Goal: Task Accomplishment & Management: Use online tool/utility

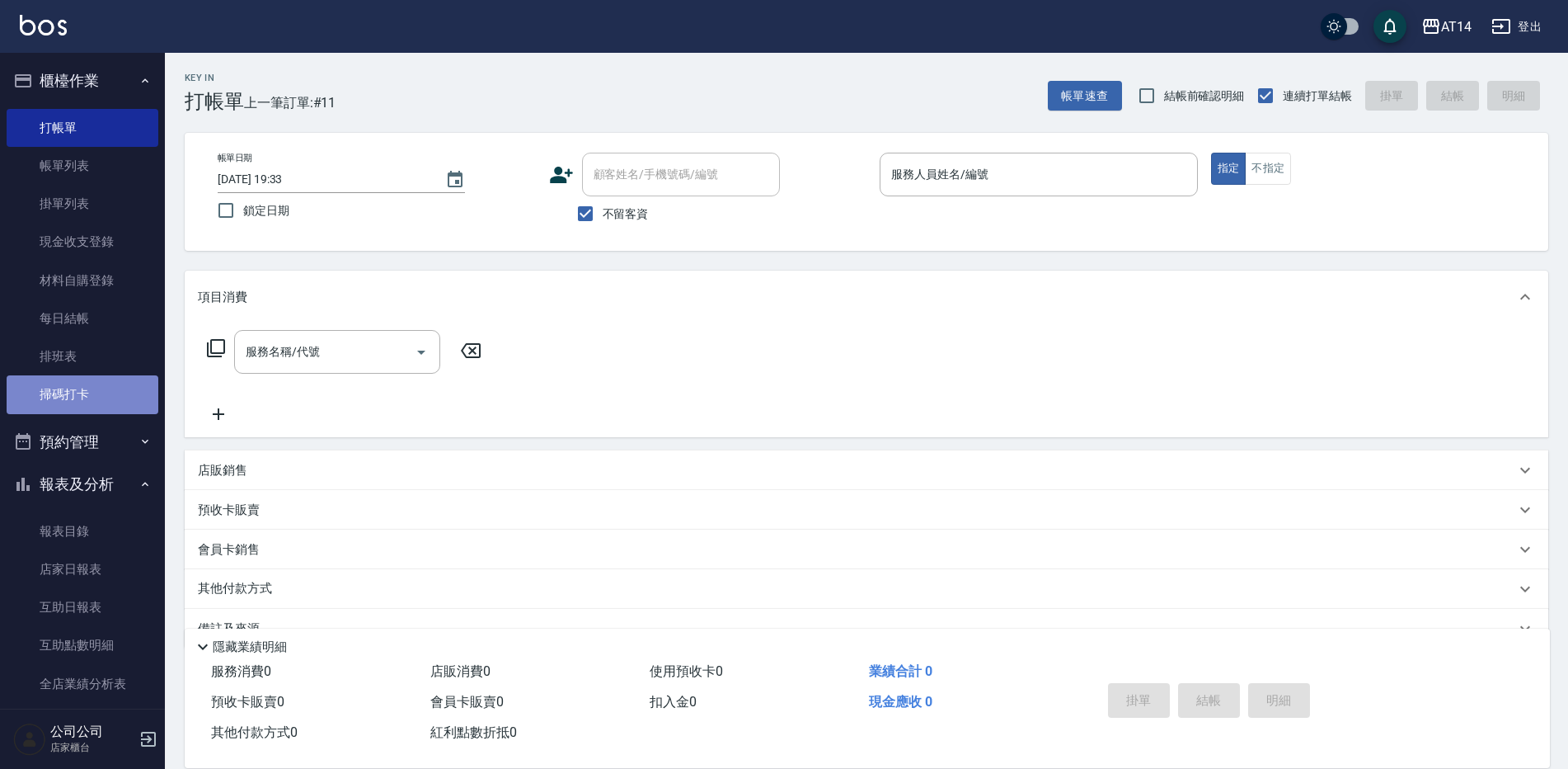
click at [91, 393] on link "掃碼打卡" at bounding box center [83, 394] width 152 height 38
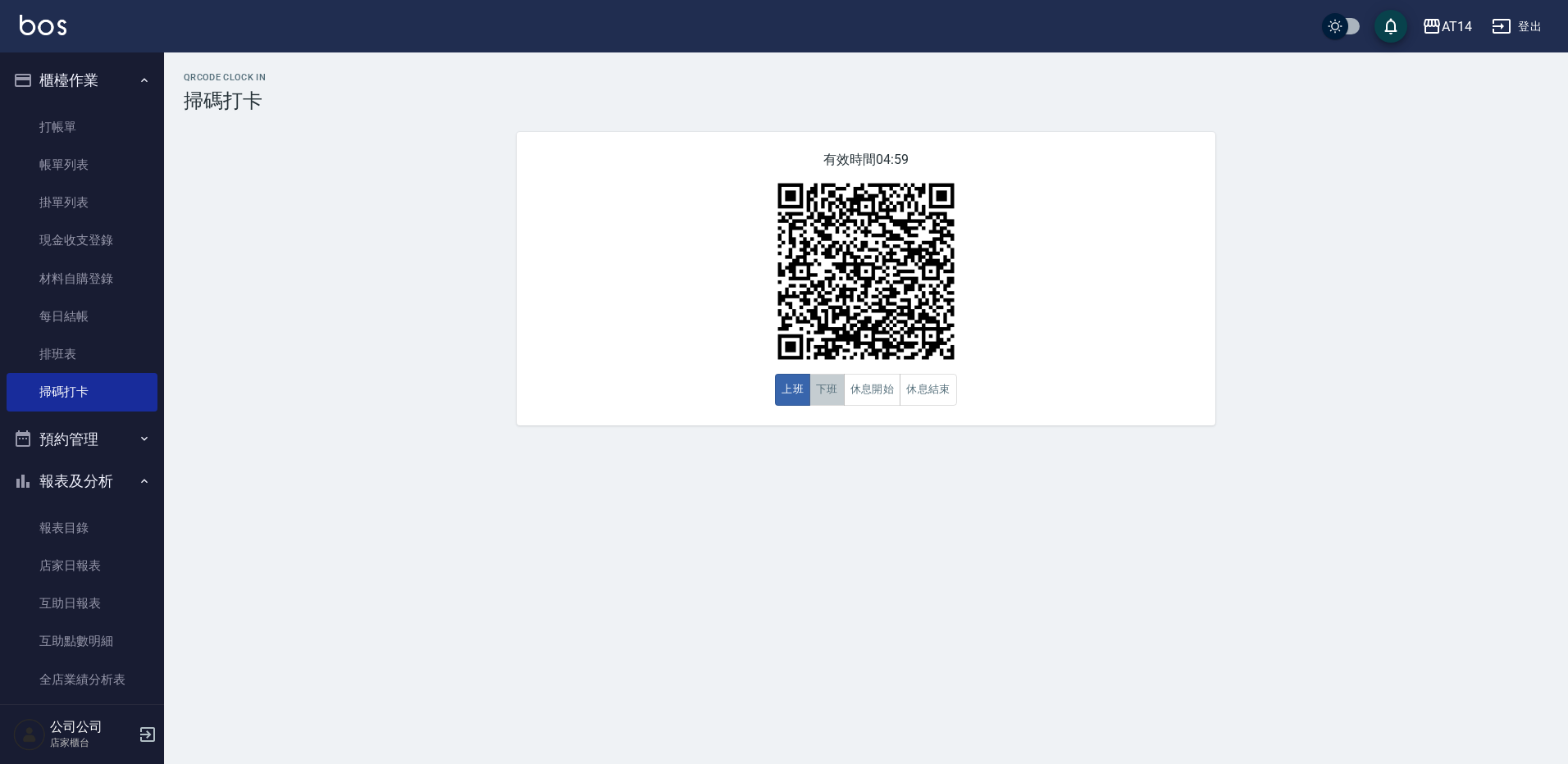
click at [831, 396] on button "下班" at bounding box center [827, 389] width 35 height 32
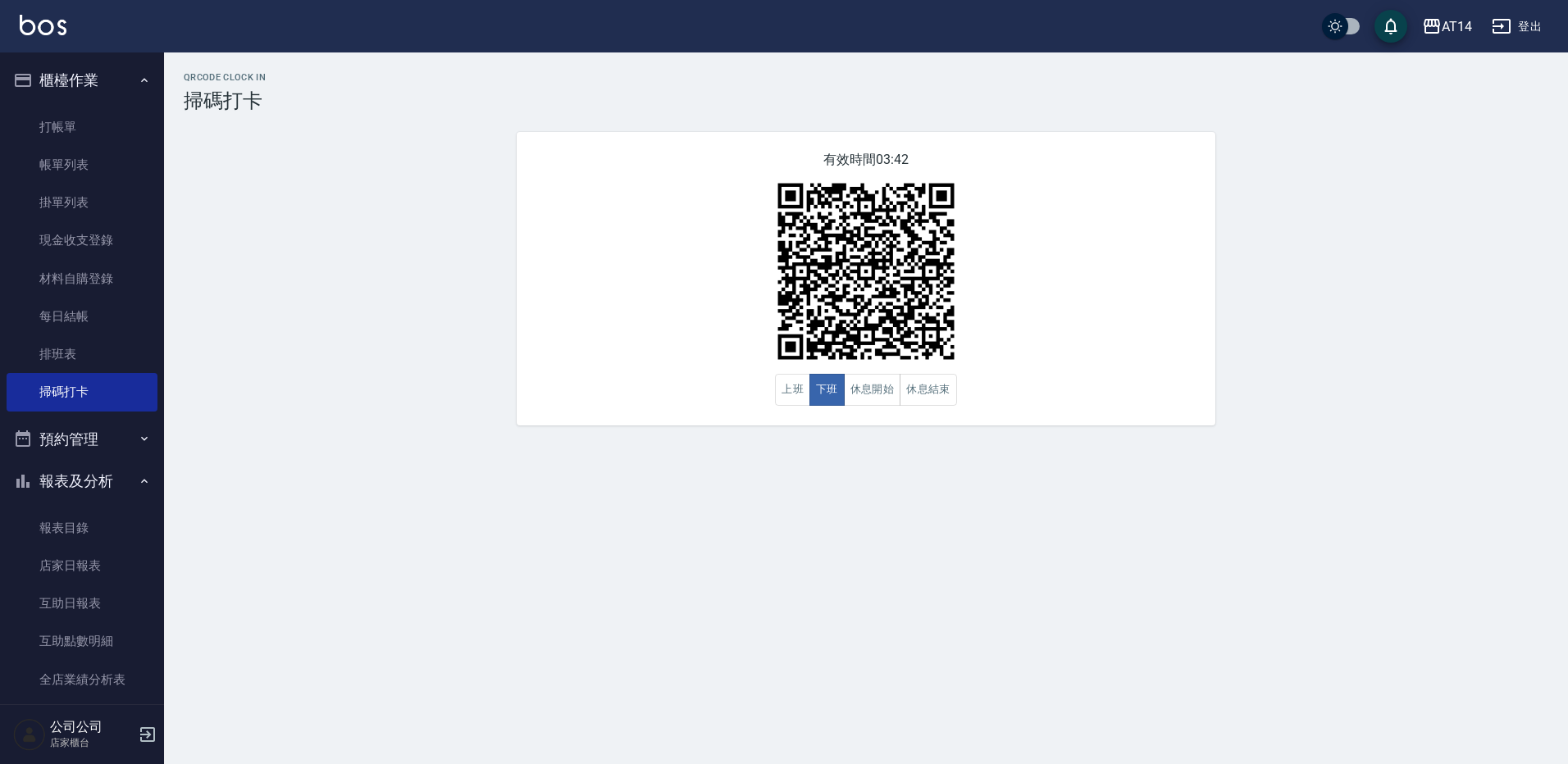
click at [125, 101] on ul "打帳單 帳單列表 掛單列表 現金收支登錄 材料自購登錄 每日結帳 排班表 掃碼打卡" at bounding box center [82, 259] width 151 height 316
click at [118, 115] on link "打帳單" at bounding box center [82, 126] width 151 height 37
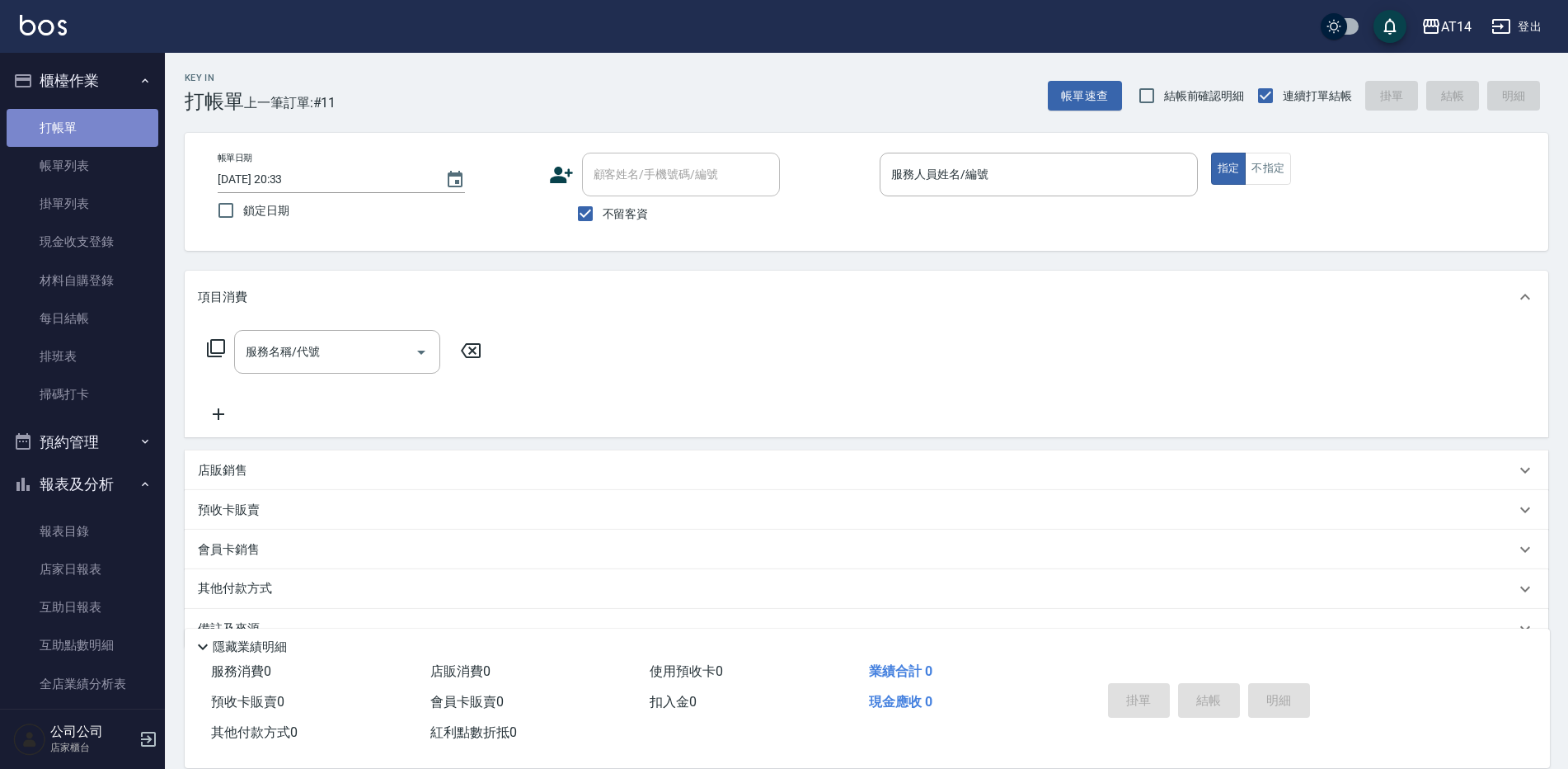
click at [129, 139] on link "打帳單" at bounding box center [83, 127] width 152 height 38
click at [1117, 185] on input "服務人員姓名/編號" at bounding box center [1038, 174] width 303 height 29
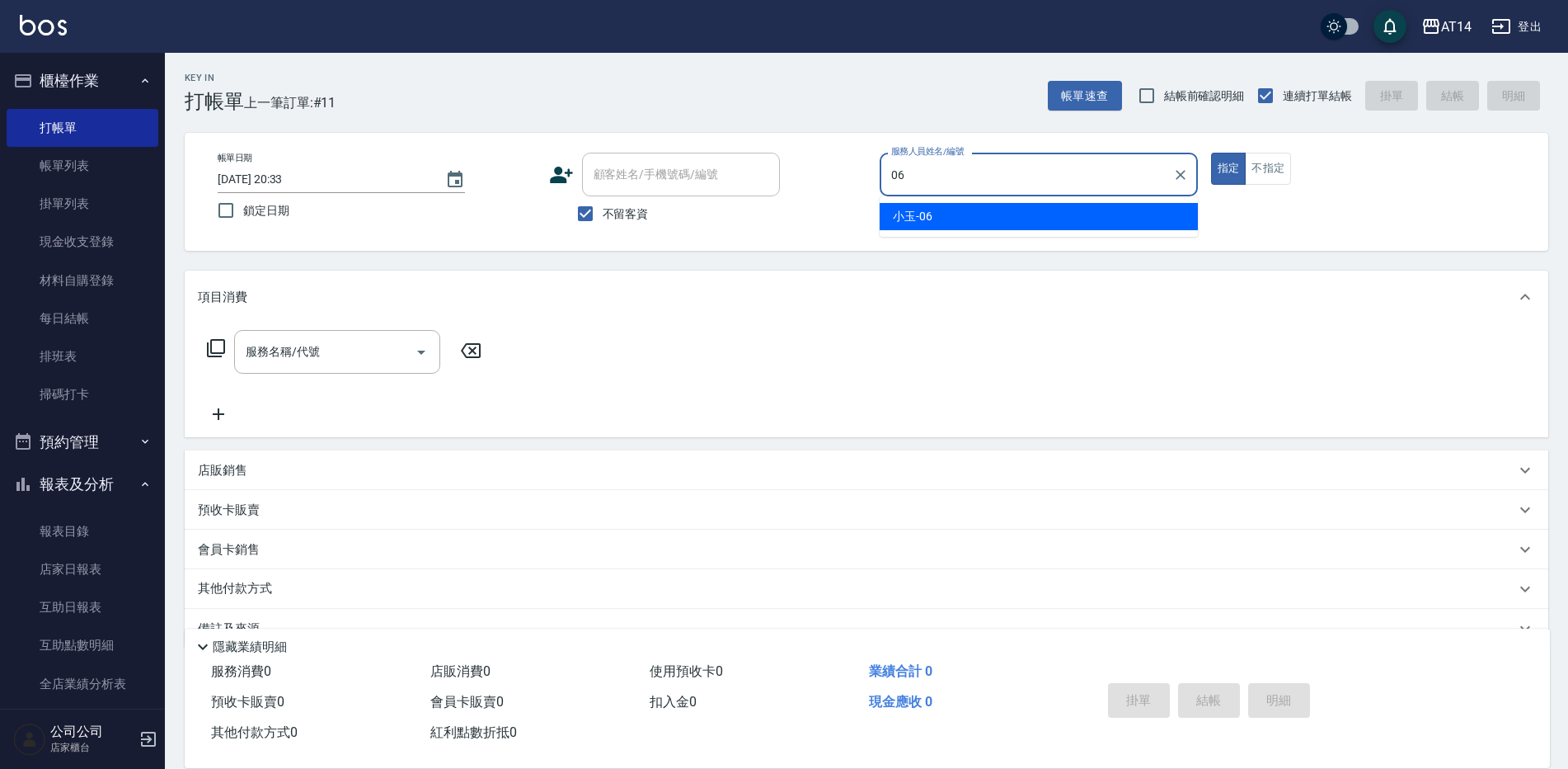
type input "小玉-06"
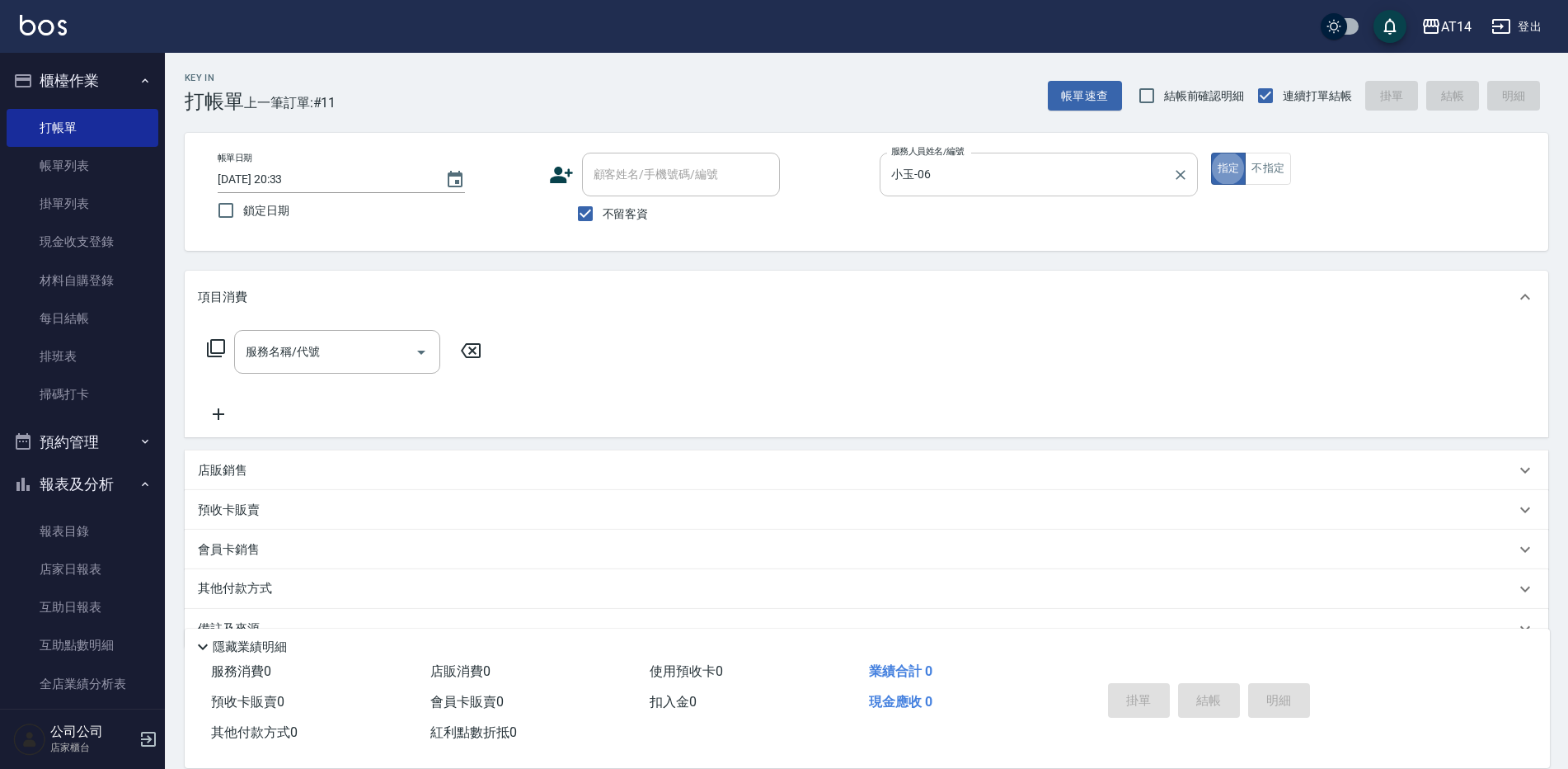
type button "true"
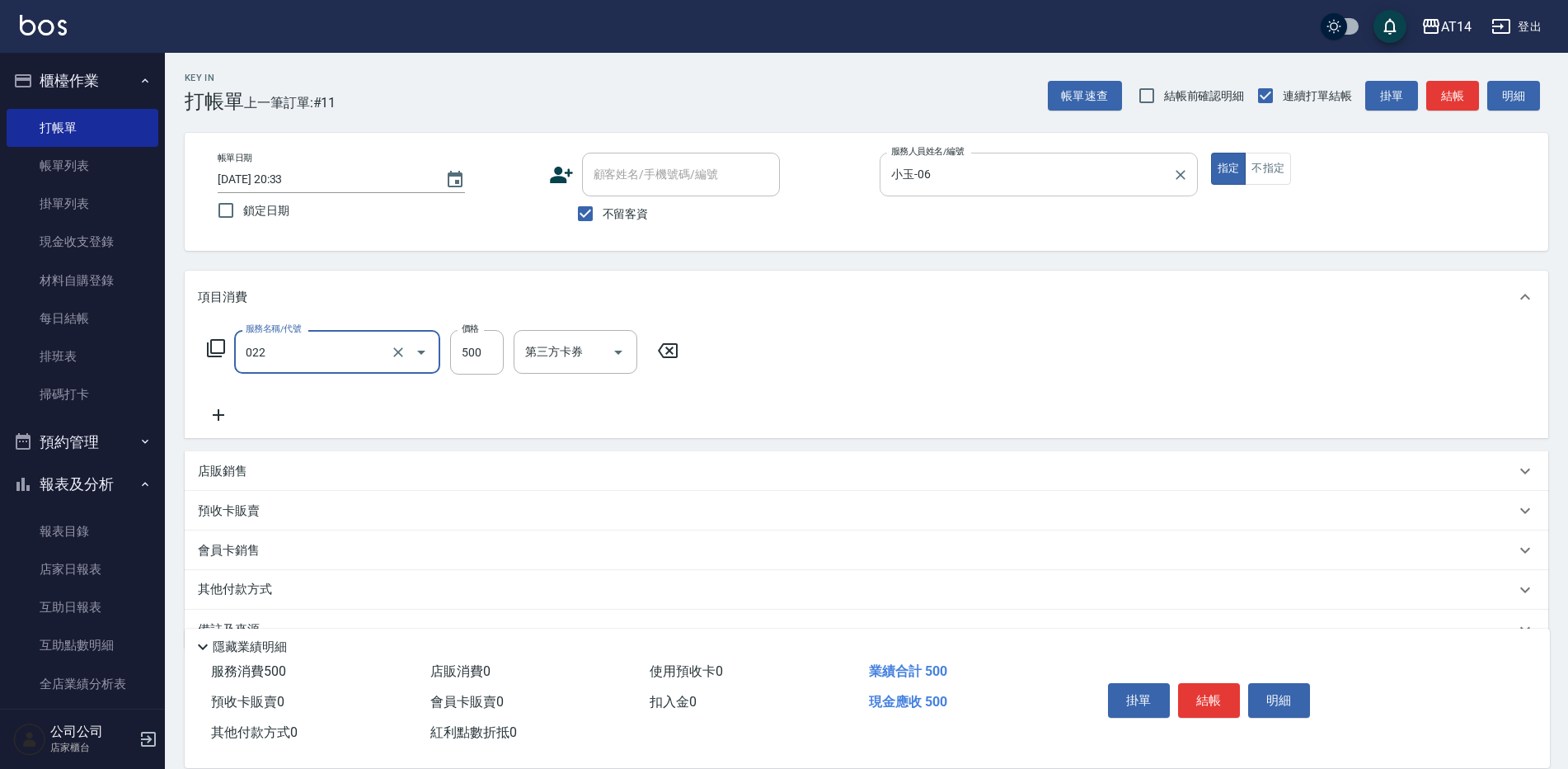
type input "洗髮+剪髮(022)"
type input "600"
click at [1212, 690] on button "結帳" at bounding box center [1209, 700] width 62 height 34
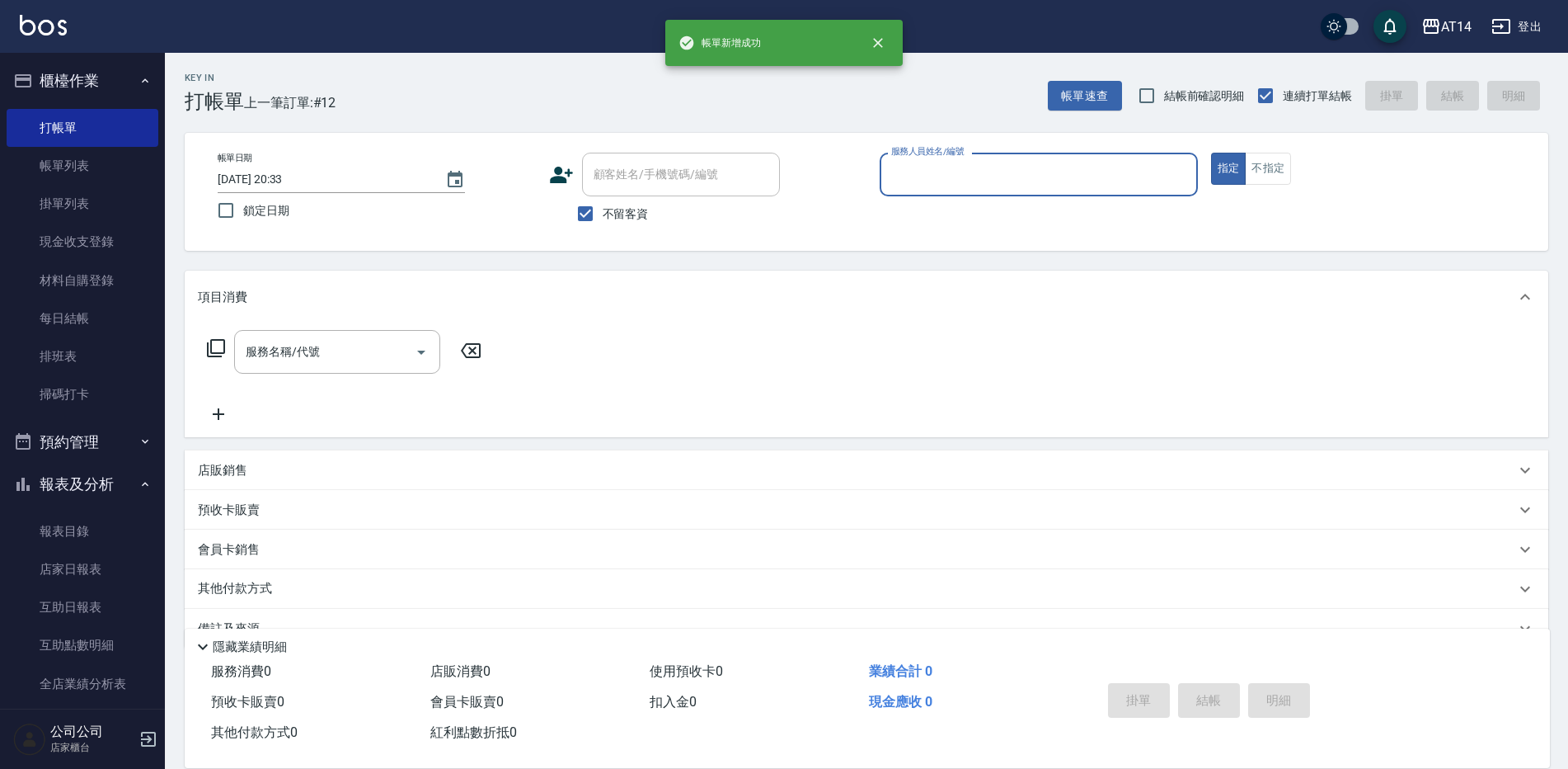
click at [1078, 188] on input "服務人員姓名/編號" at bounding box center [1038, 174] width 303 height 29
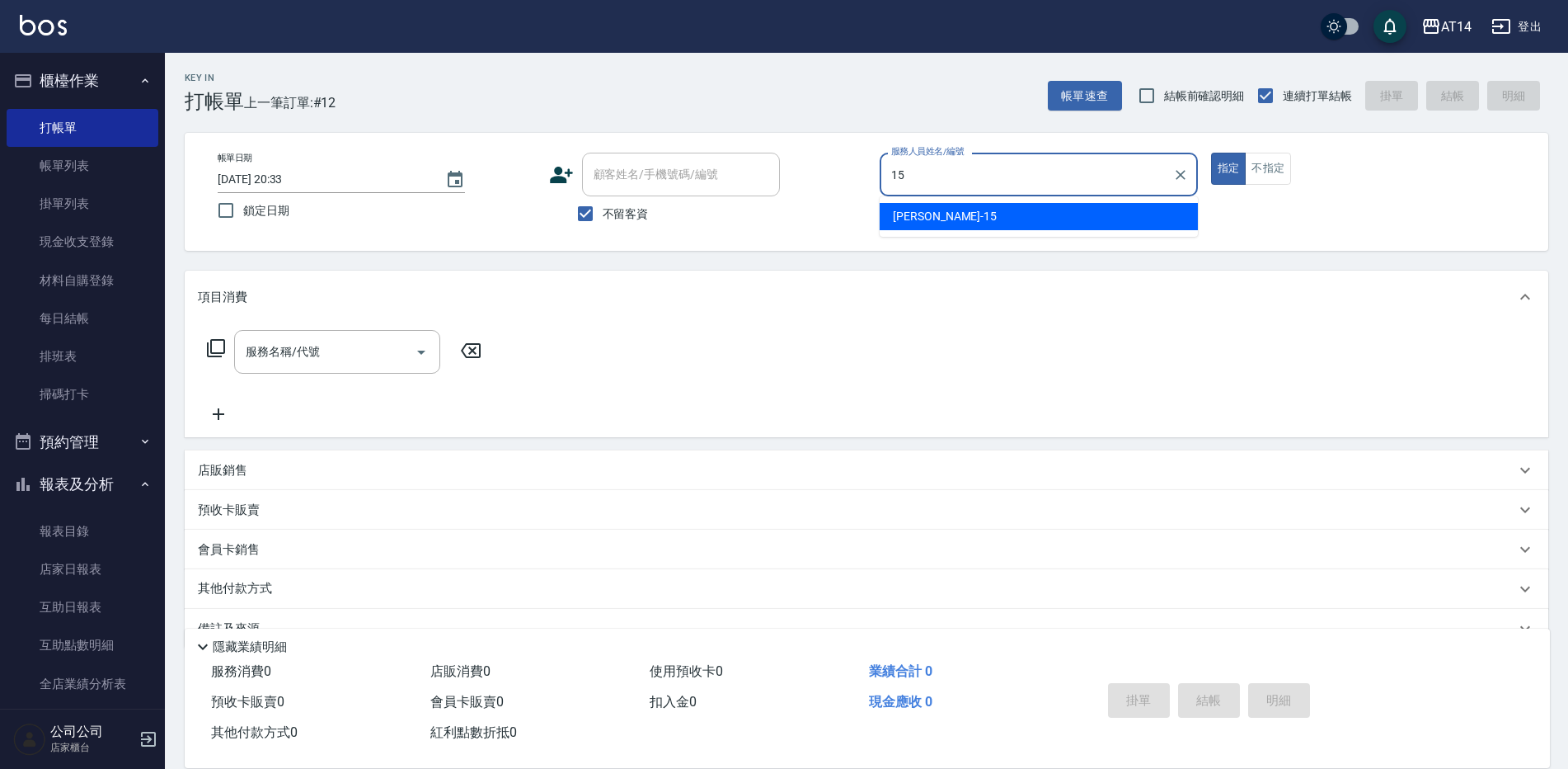
type input "Dora-15"
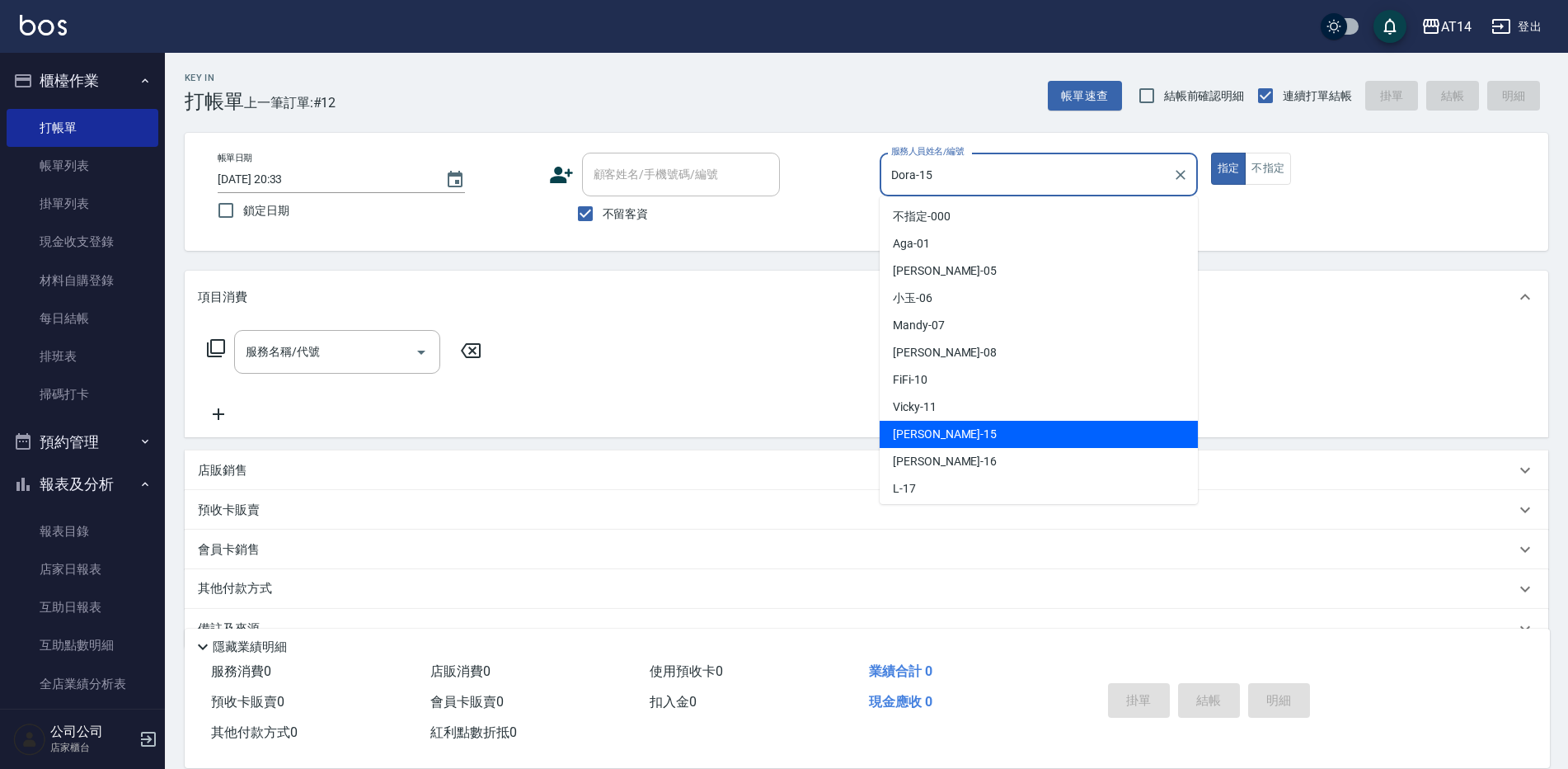
drag, startPoint x: 1078, startPoint y: 188, endPoint x: 892, endPoint y: 127, distance: 195.7
click at [892, 127] on div "Key In 打帳單 上一筆訂單:#12 帳單速查 結帳前確認明細 連續打單結帳 掛單 結帳 明細 帳單日期 [DATE] 20:33 鎖定日期 顧客姓名/手…" at bounding box center [866, 430] width 1403 height 754
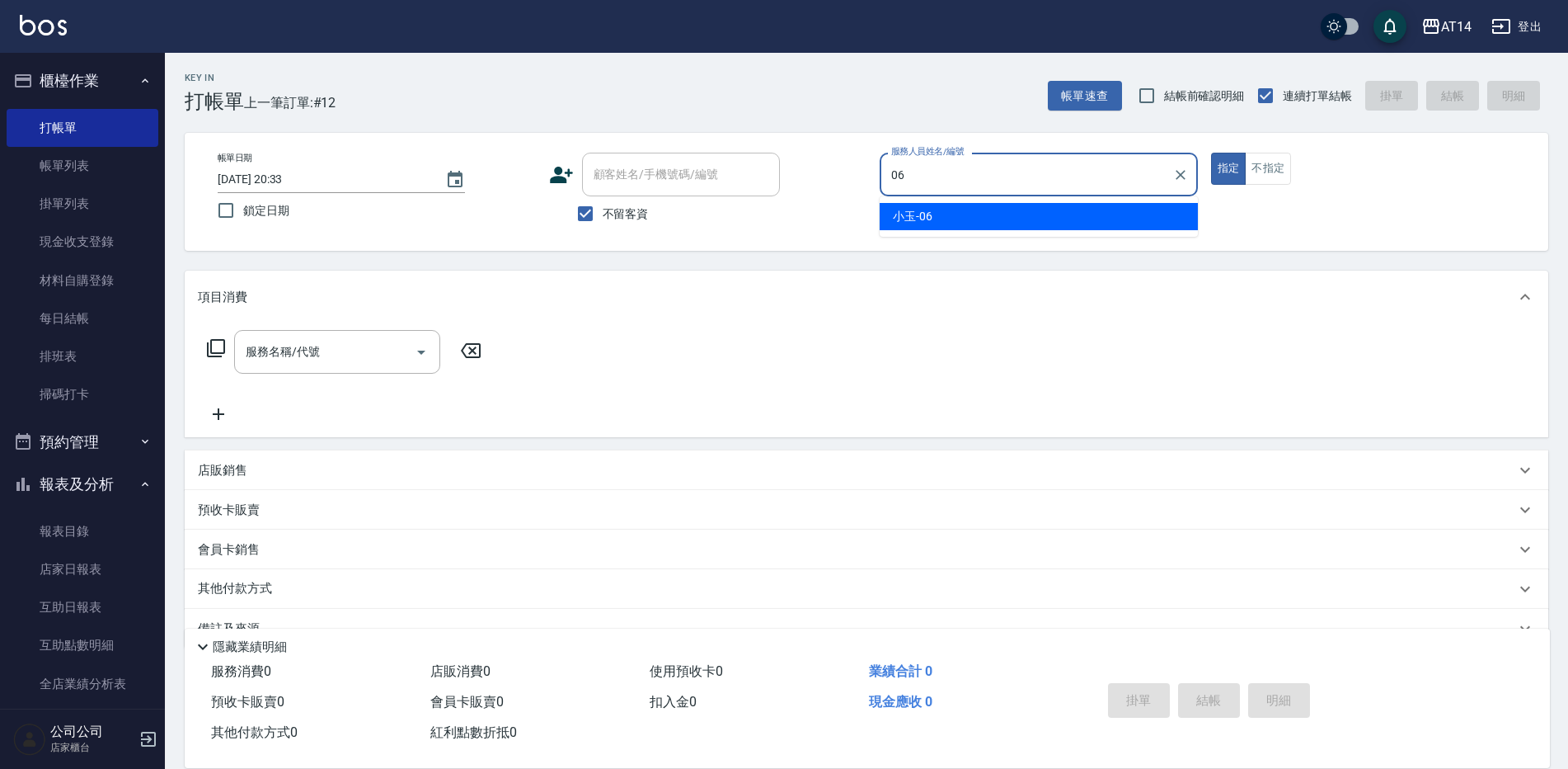
type input "小玉-06"
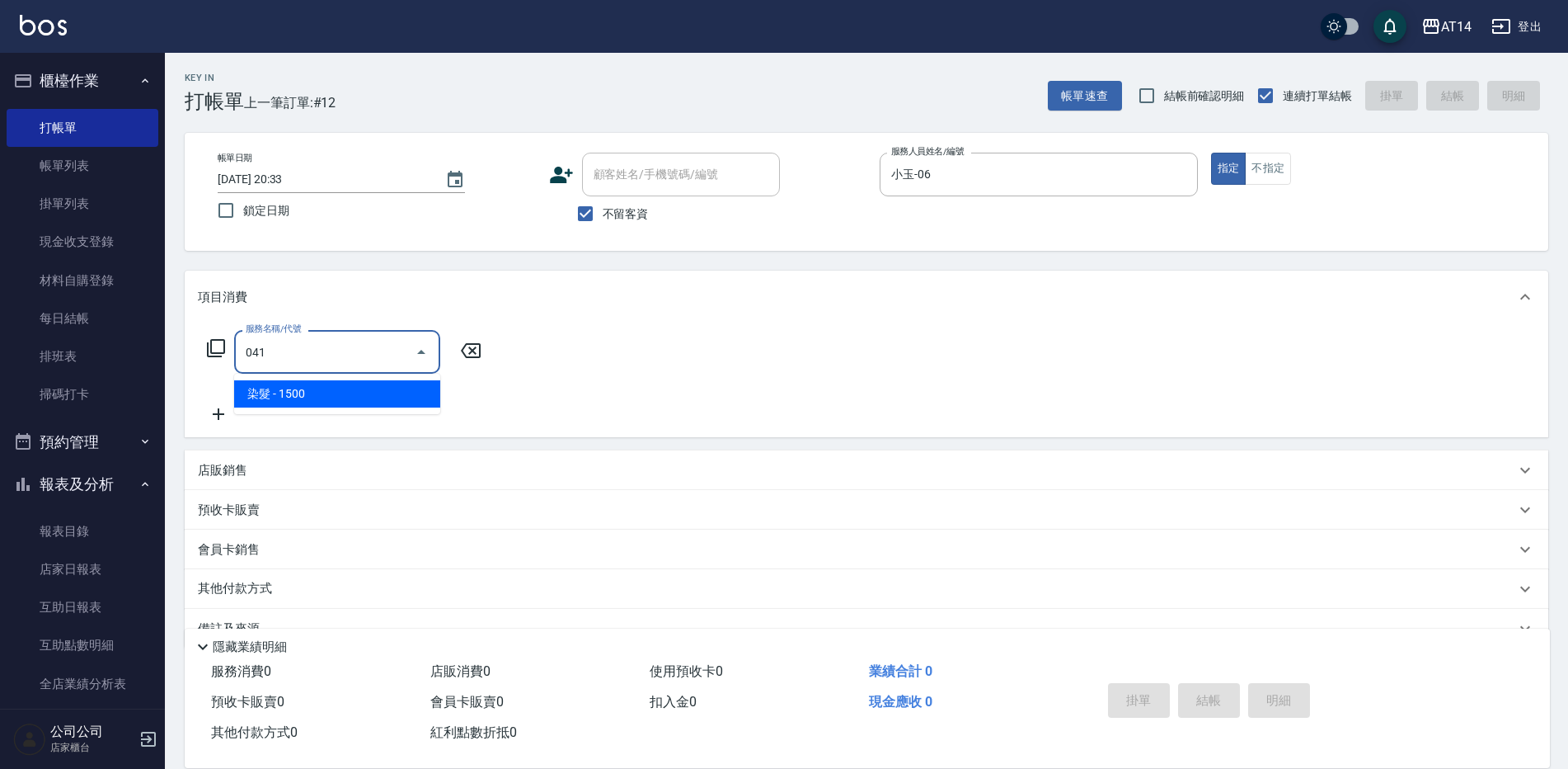
type input "染髮(041)"
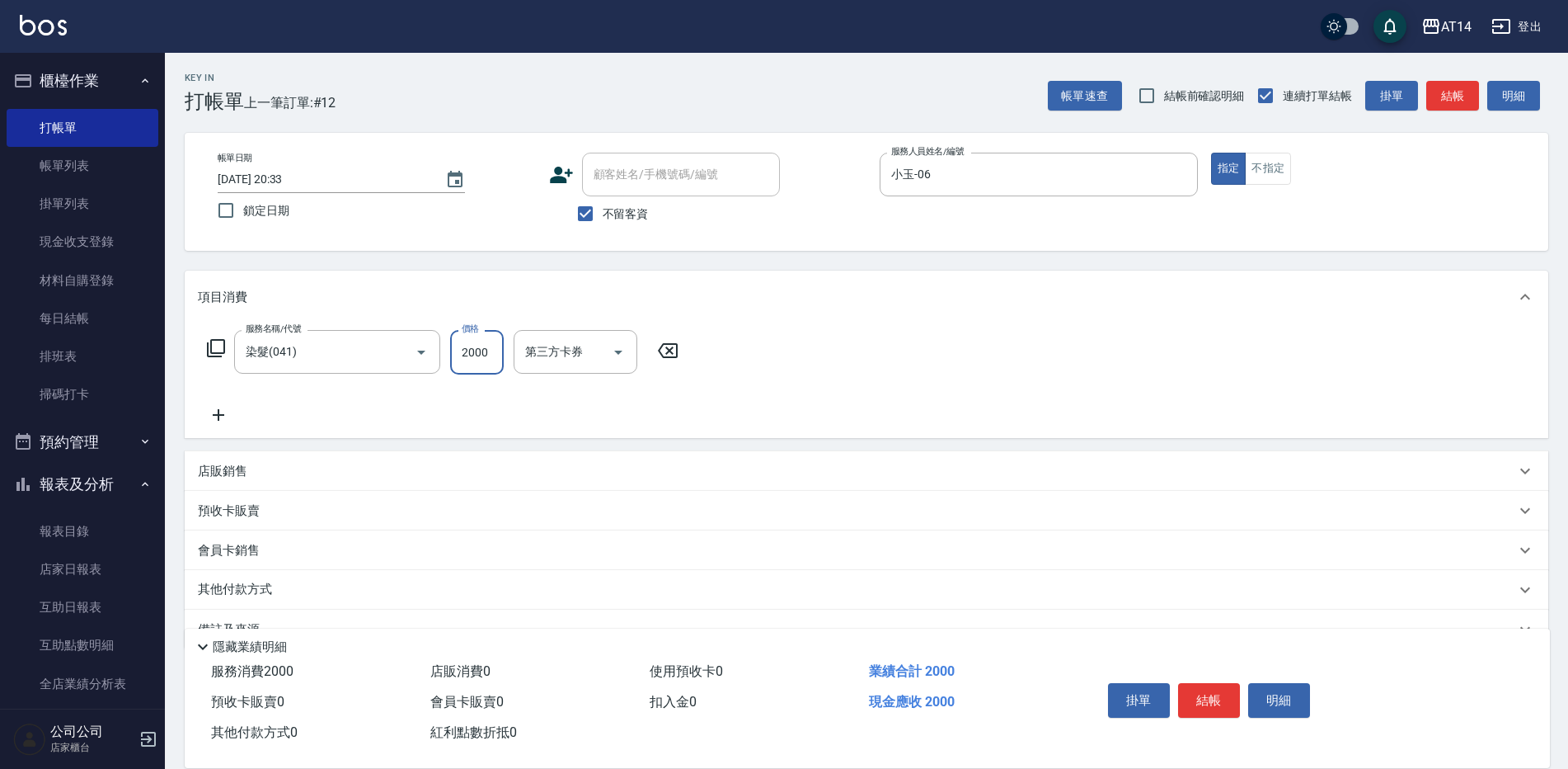
type input "2000"
click at [1215, 683] on button "結帳" at bounding box center [1209, 700] width 62 height 34
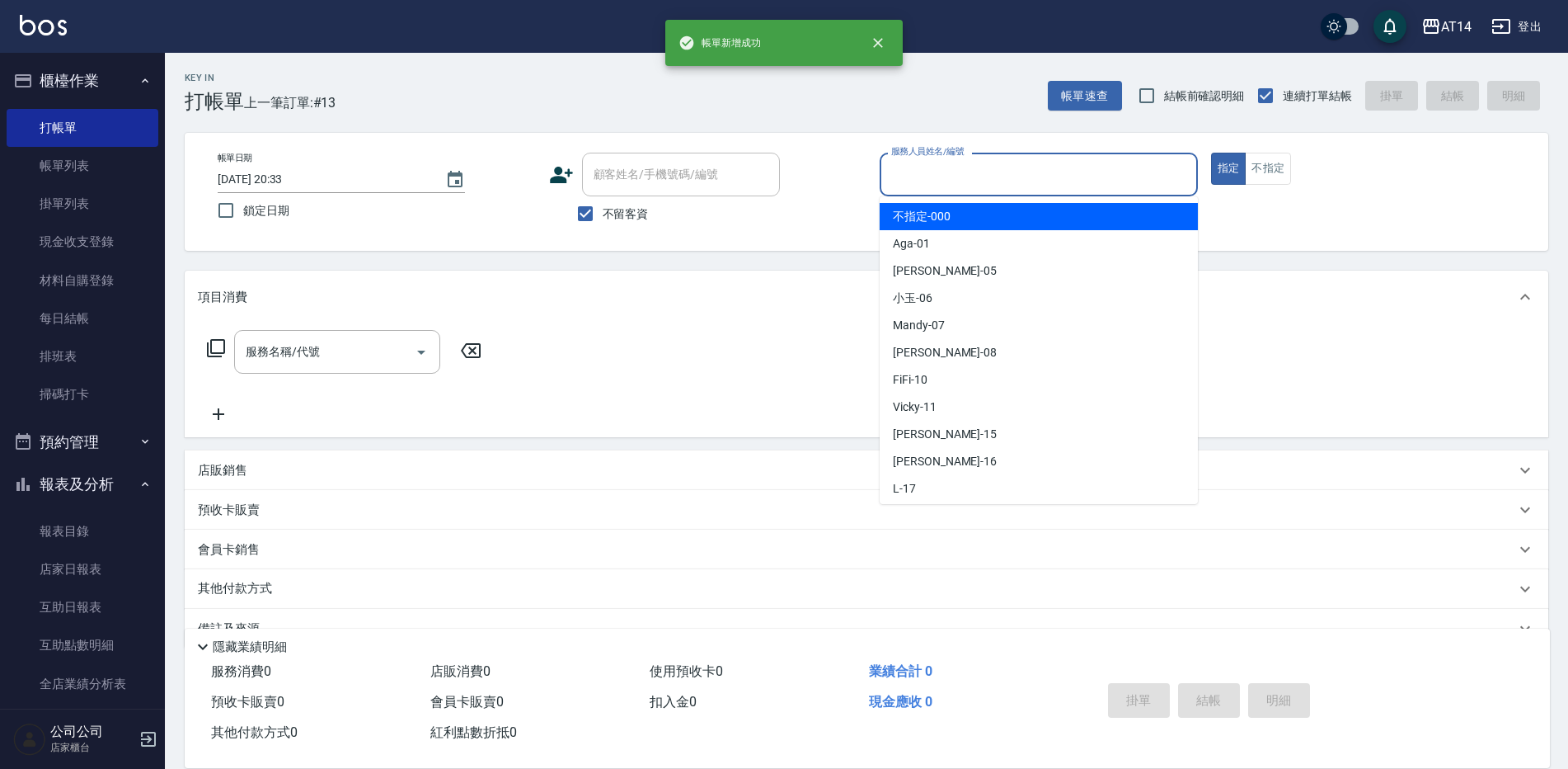
click at [1094, 183] on input "服務人員姓名/編號" at bounding box center [1038, 174] width 303 height 29
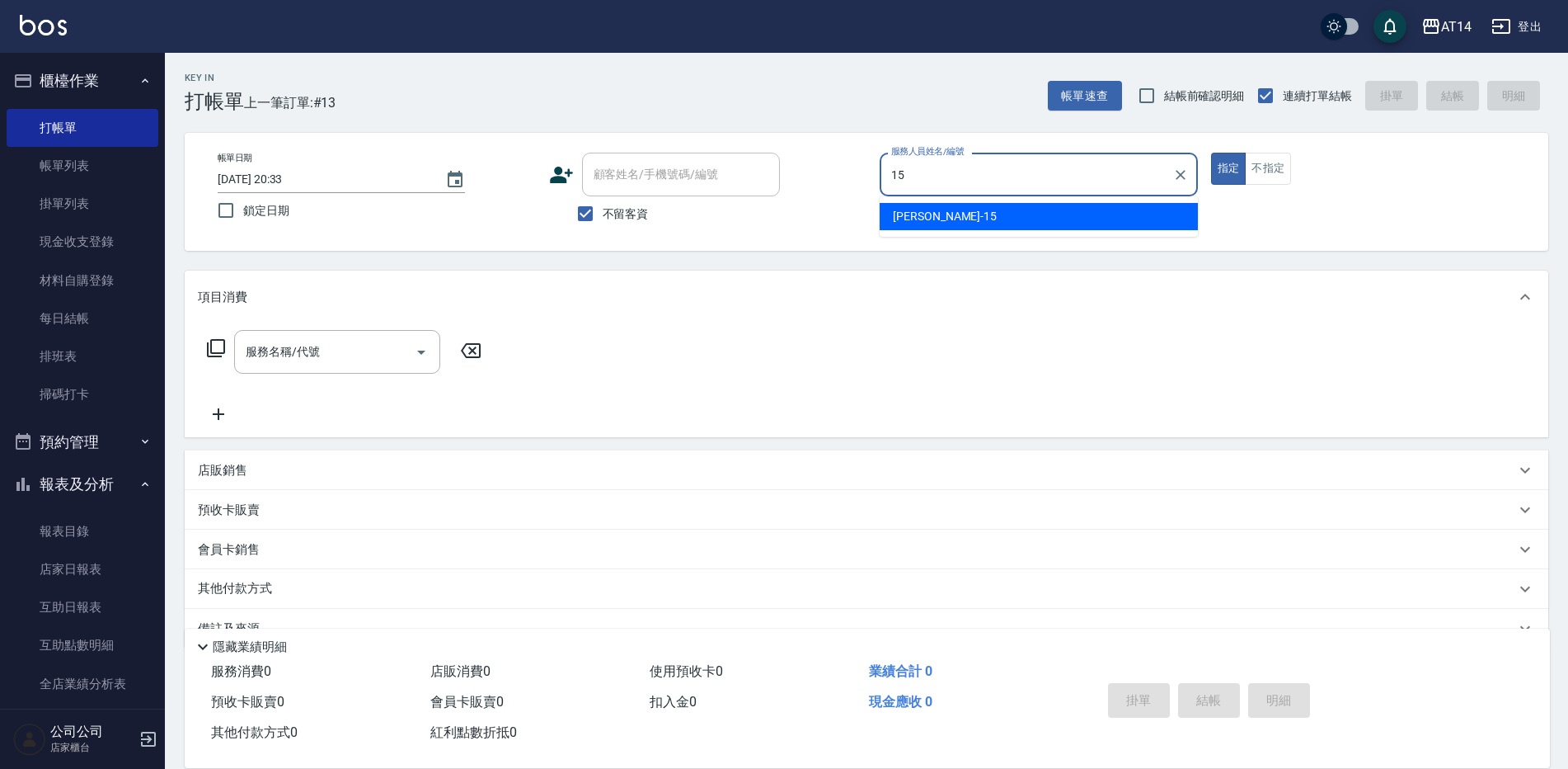
type input "Dora-15"
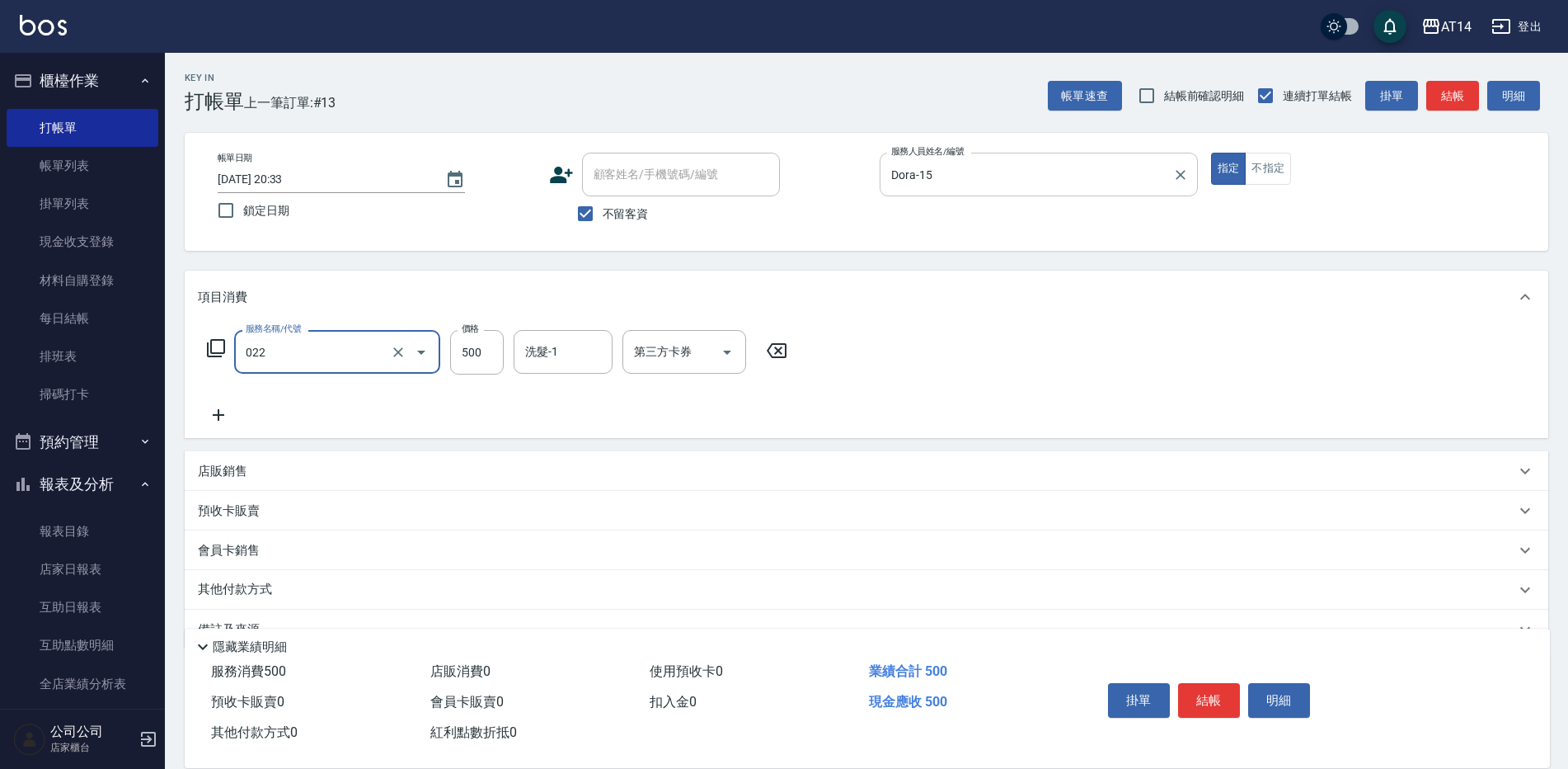
type input "洗髮+剪髮(022)"
type input "650"
type input "63\"
click at [541, 349] on div "洗髮-1 洗髮-1" at bounding box center [563, 352] width 99 height 43
type input "[PERSON_NAME]-63"
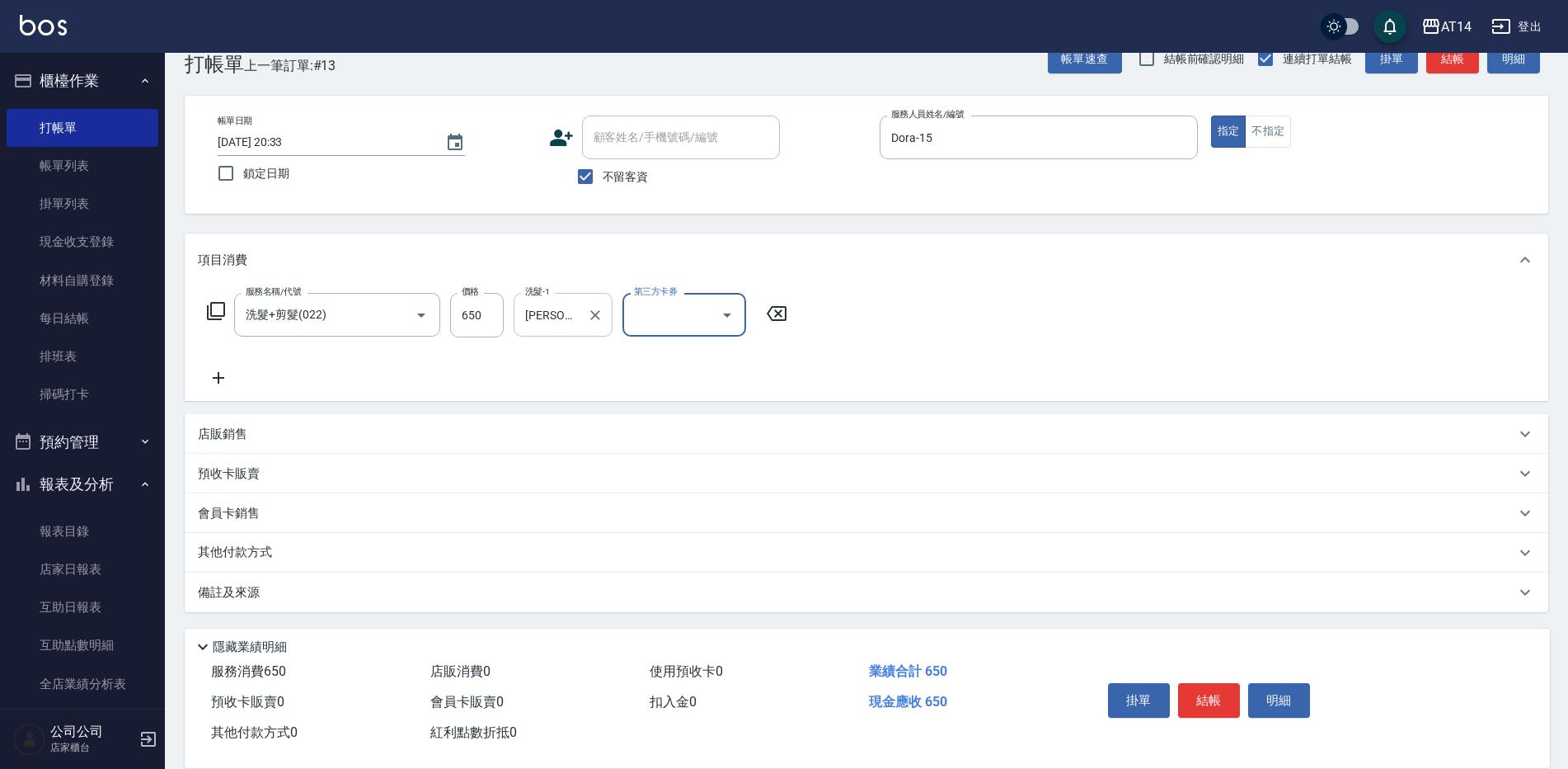
scroll to position [38, 0]
click at [480, 597] on div "備註及來源" at bounding box center [856, 591] width 1317 height 18
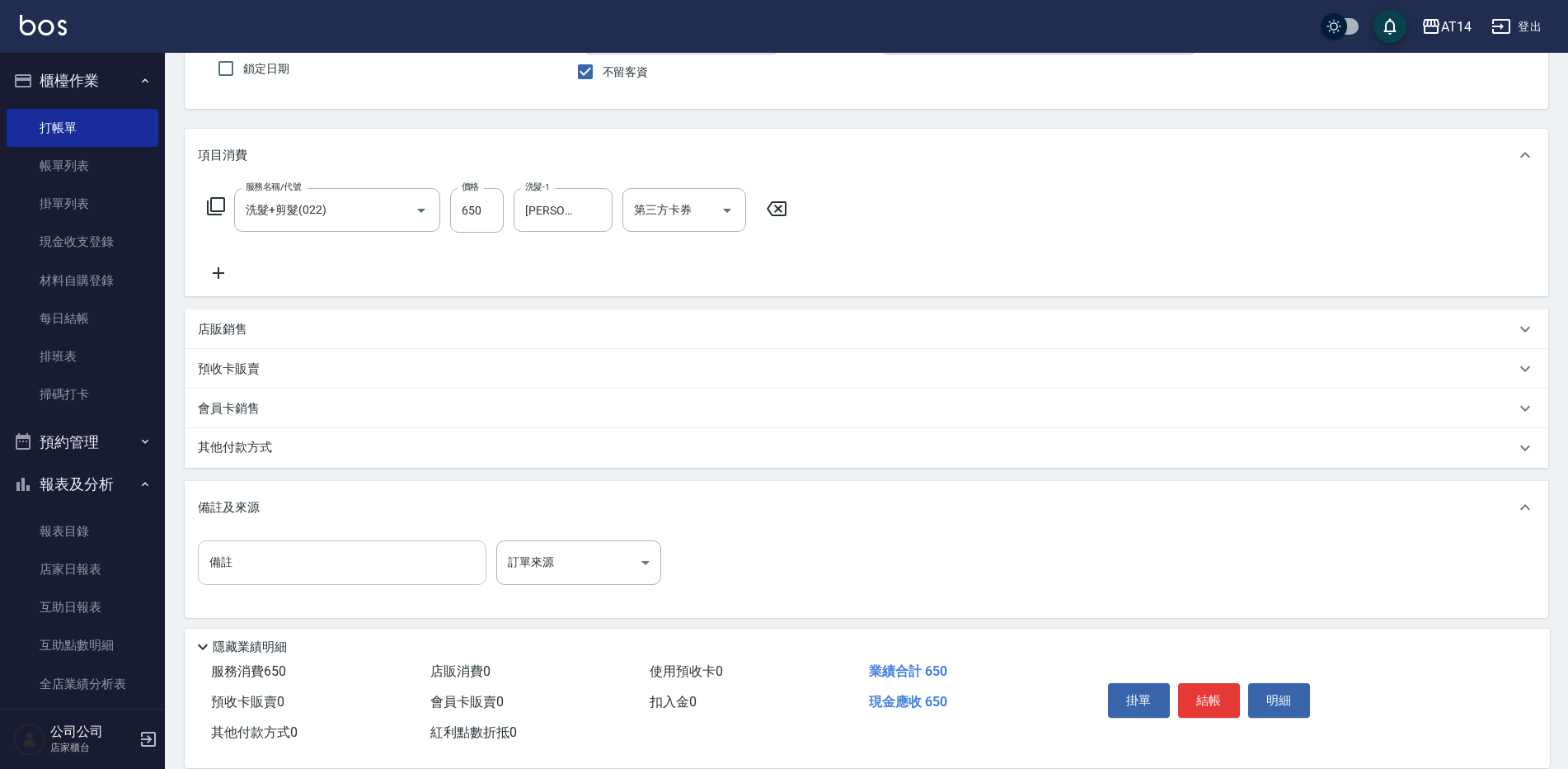
scroll to position [150, 0]
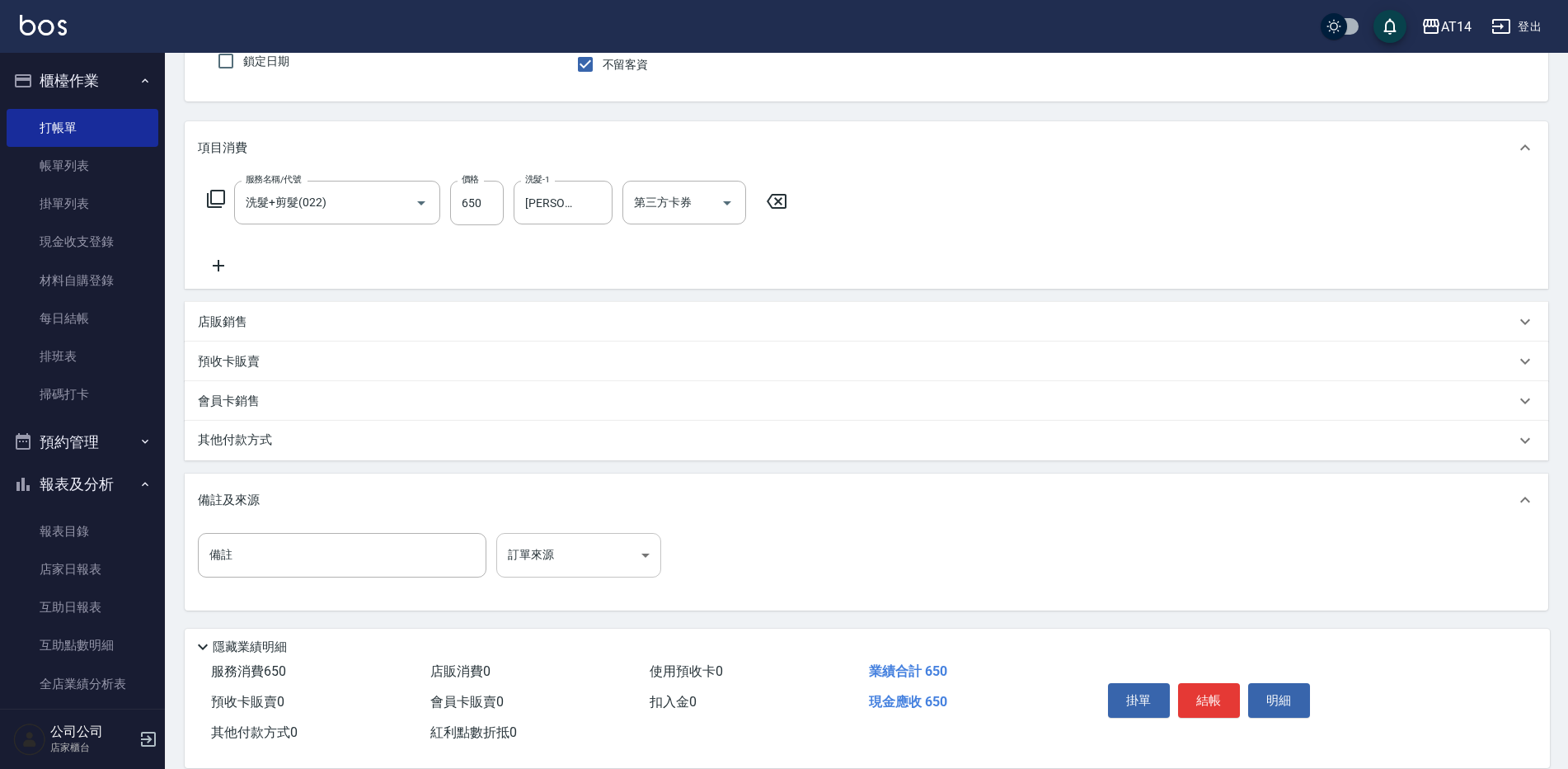
click at [542, 566] on body "AT14 登出 櫃檯作業 打帳單 帳單列表 掛單列表 現金收支登錄 材料自購登錄 每日結帳 排班表 掃碼打卡 預約管理 預約管理 單日預約紀錄 單週預約紀錄 …" at bounding box center [784, 309] width 1568 height 919
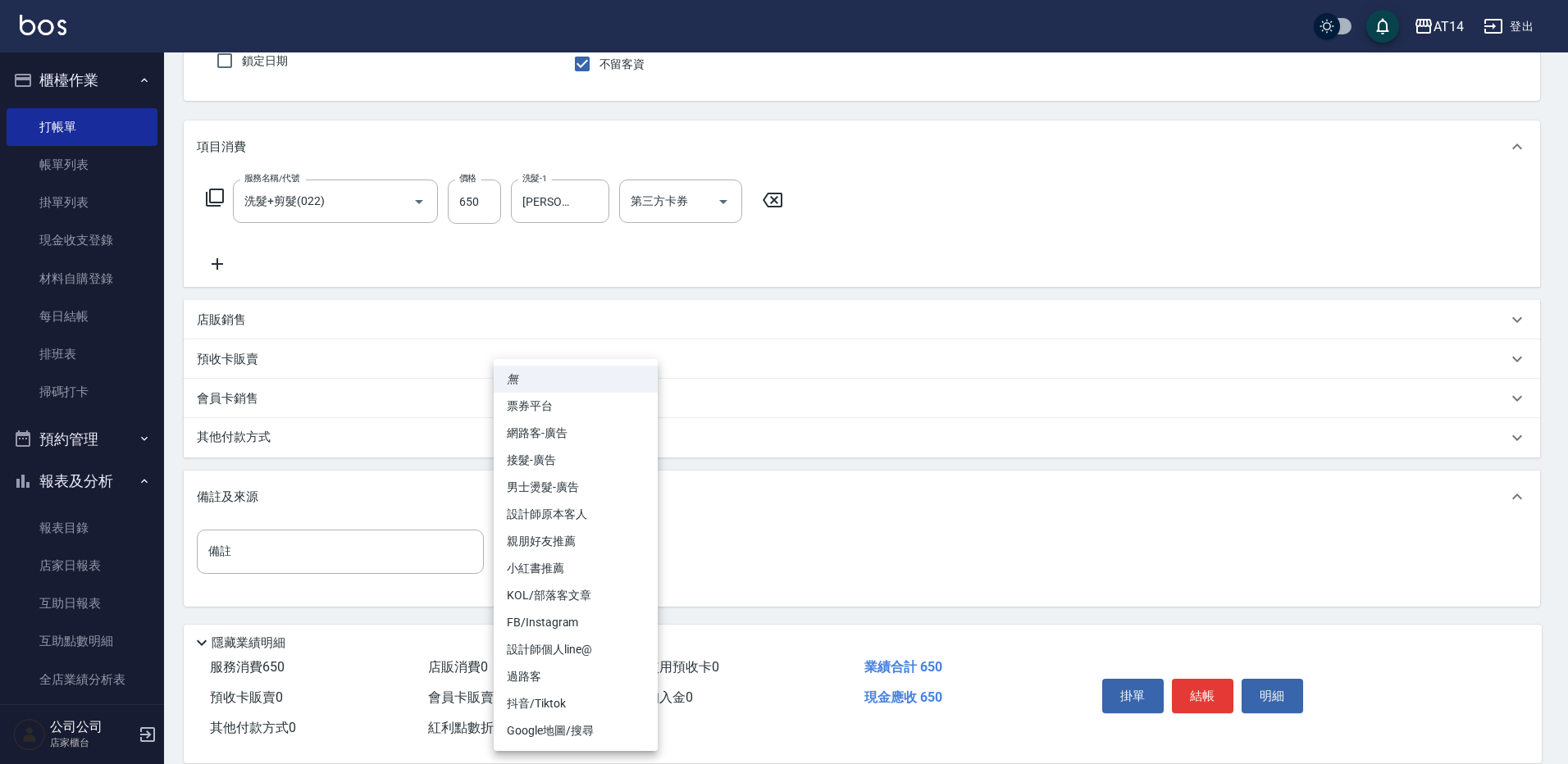
click at [567, 514] on li "設計師原本客人" at bounding box center [575, 514] width 164 height 27
type input "設計師原本客人"
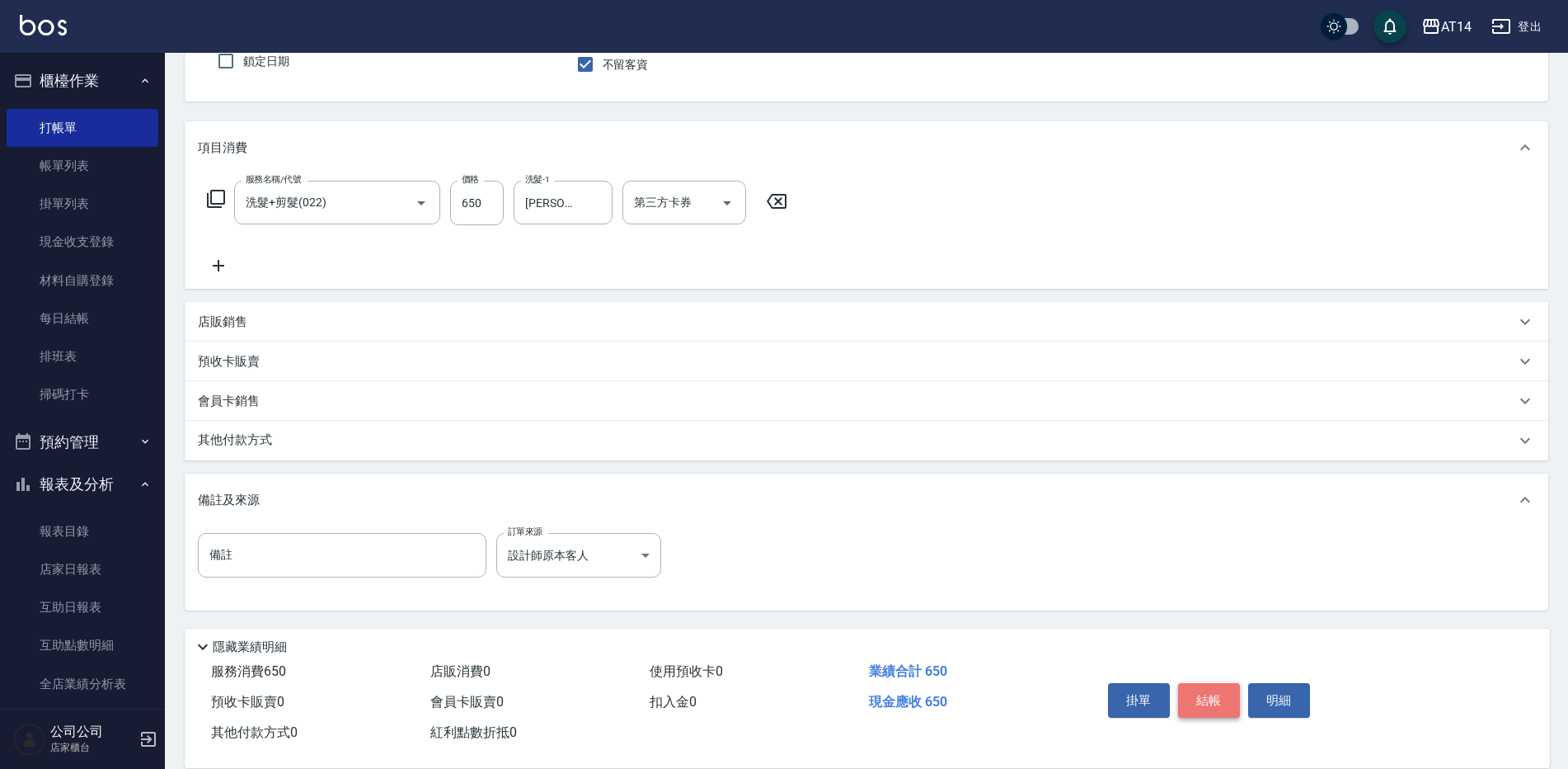
click at [1223, 694] on button "結帳" at bounding box center [1209, 700] width 62 height 34
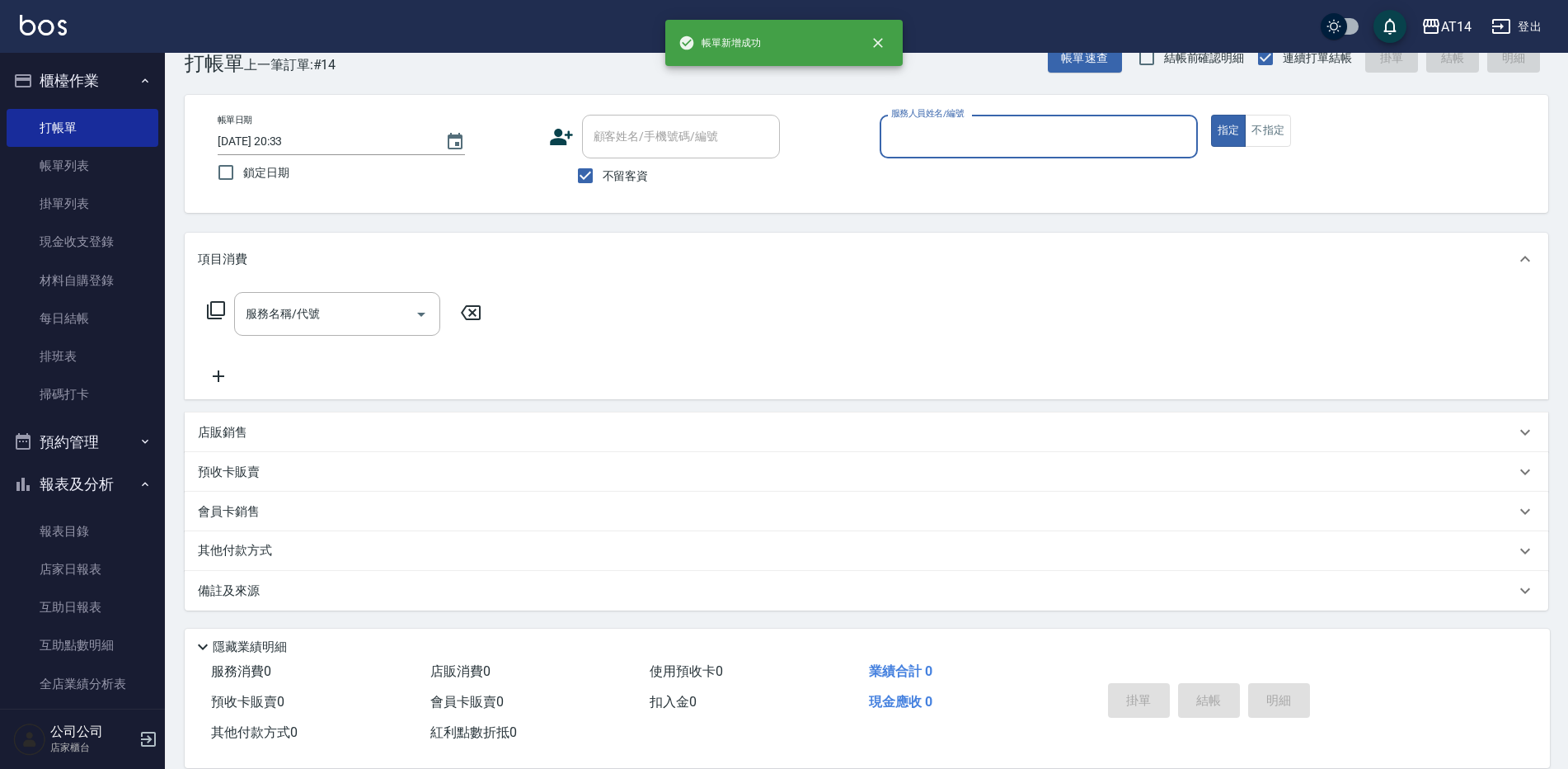
scroll to position [38, 0]
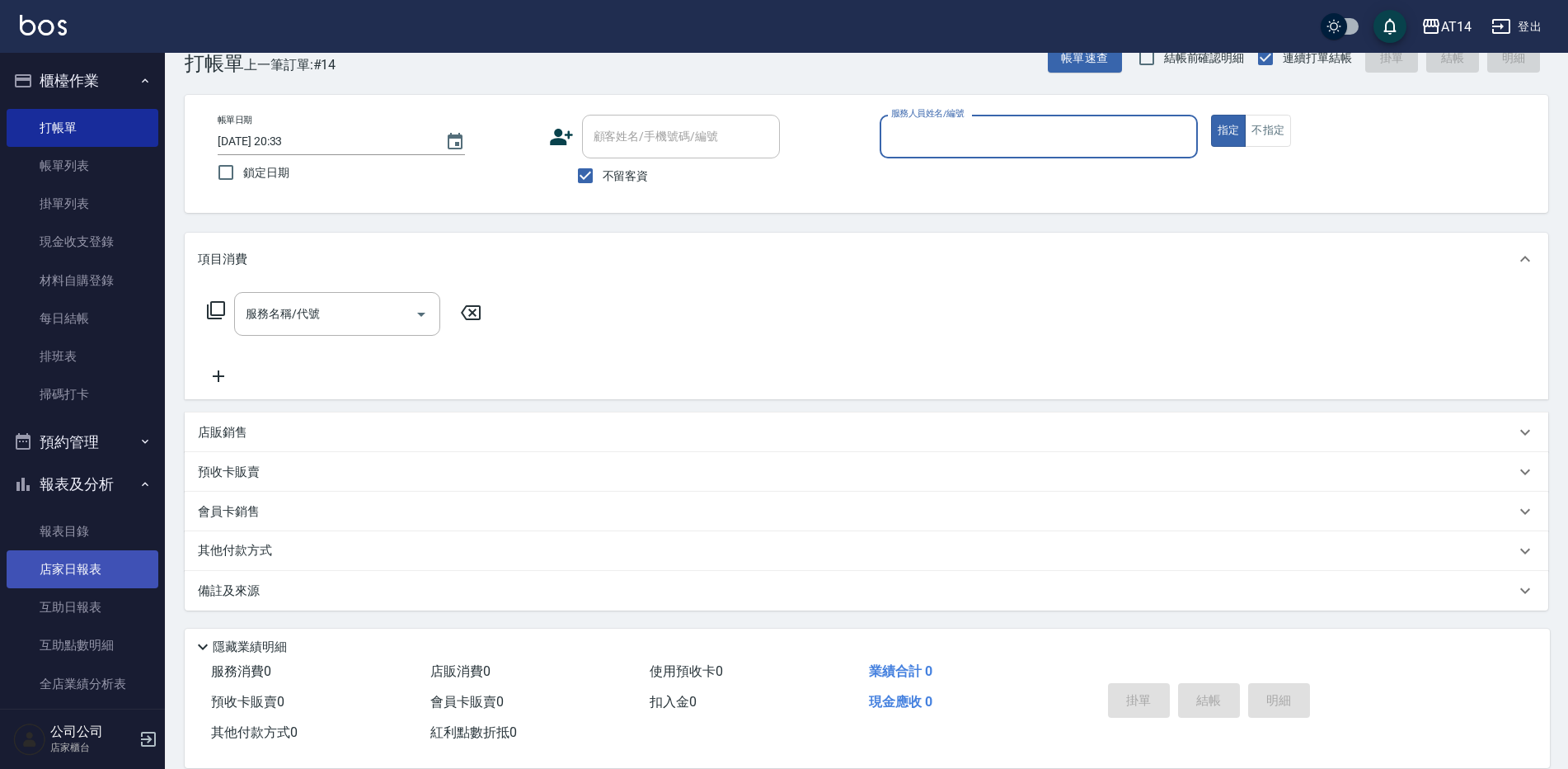
click at [118, 573] on link "店家日報表" at bounding box center [83, 568] width 152 height 38
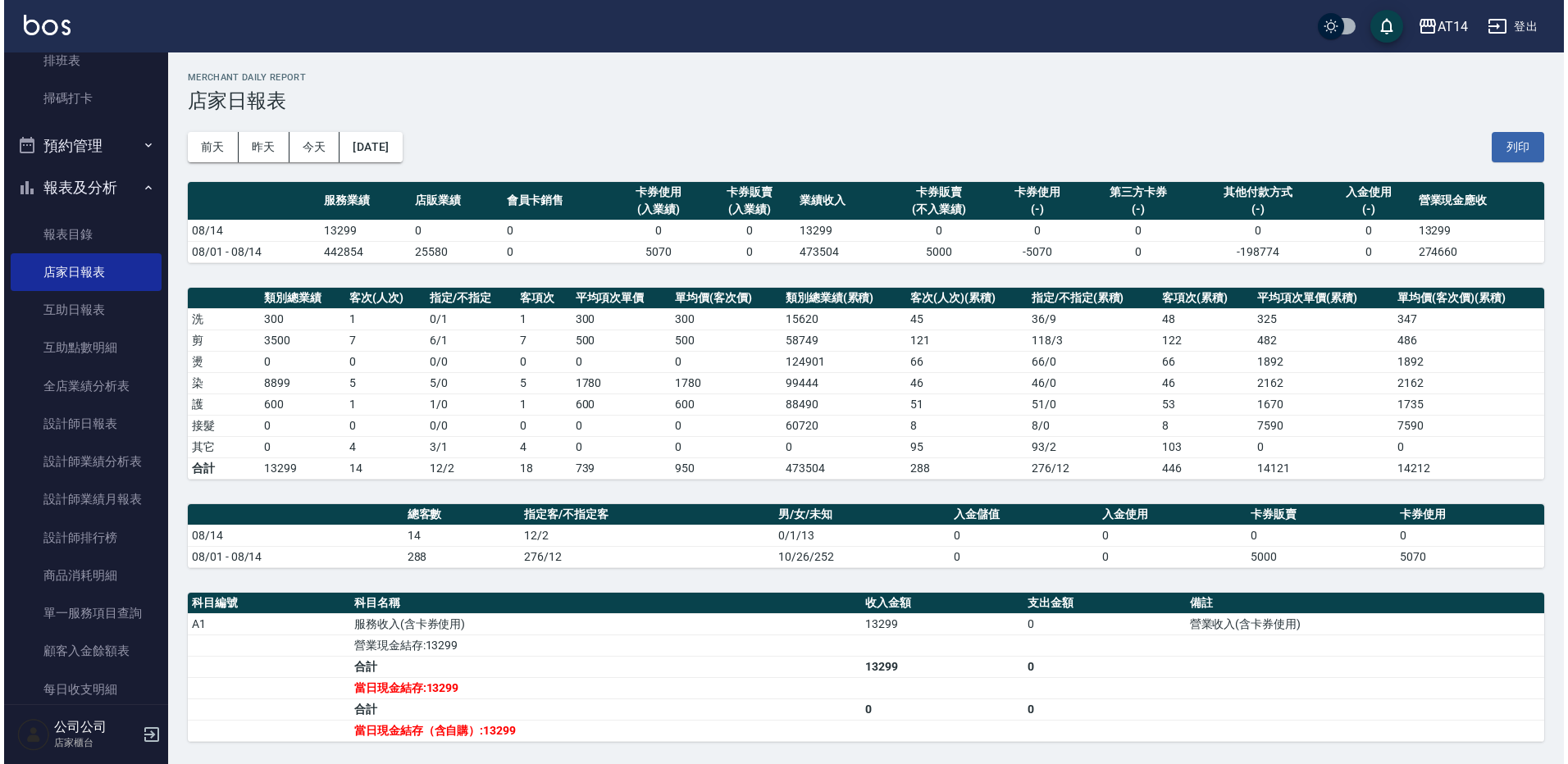
scroll to position [305, 0]
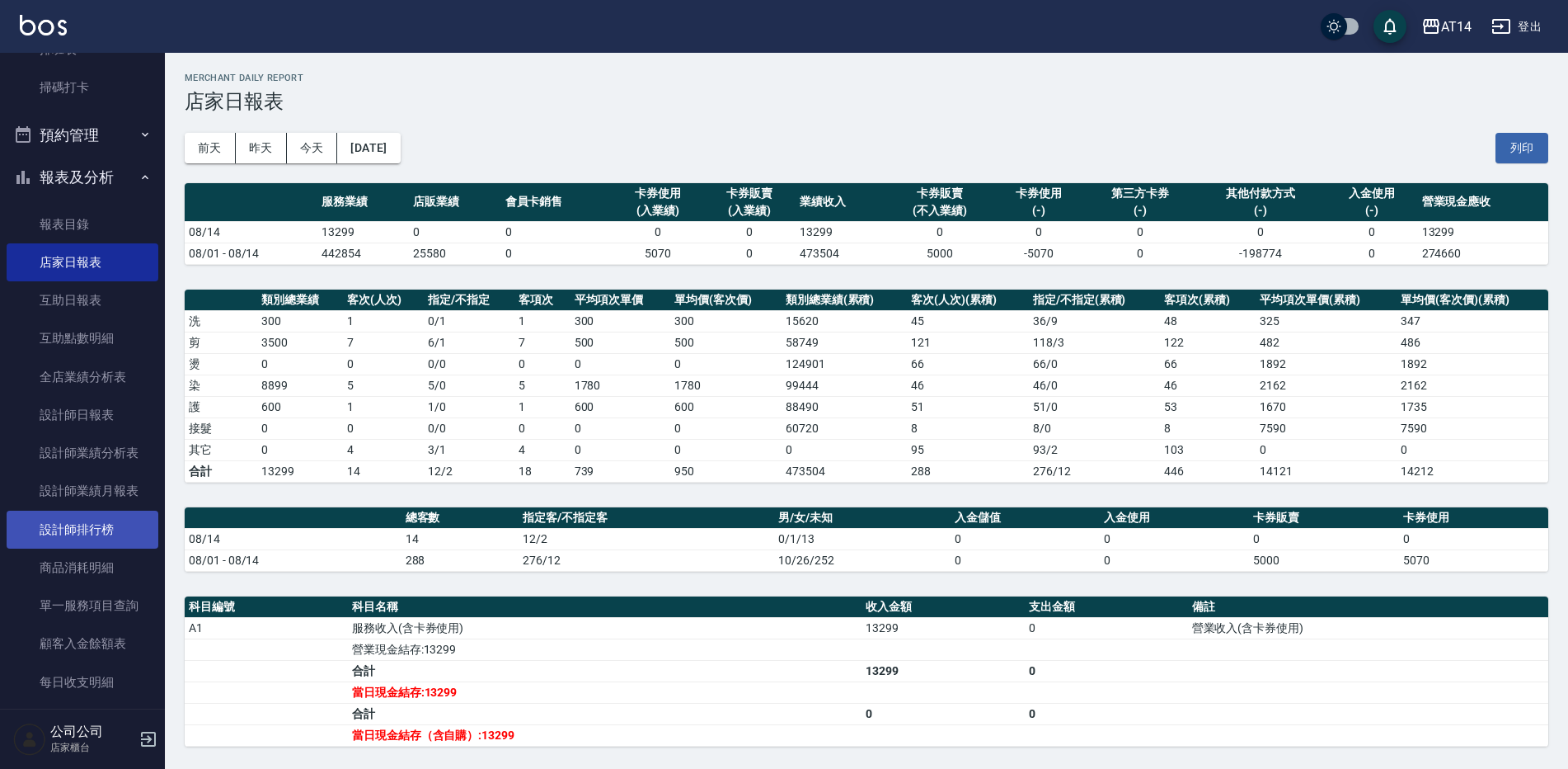
click at [103, 527] on link "設計師排行榜" at bounding box center [83, 529] width 152 height 38
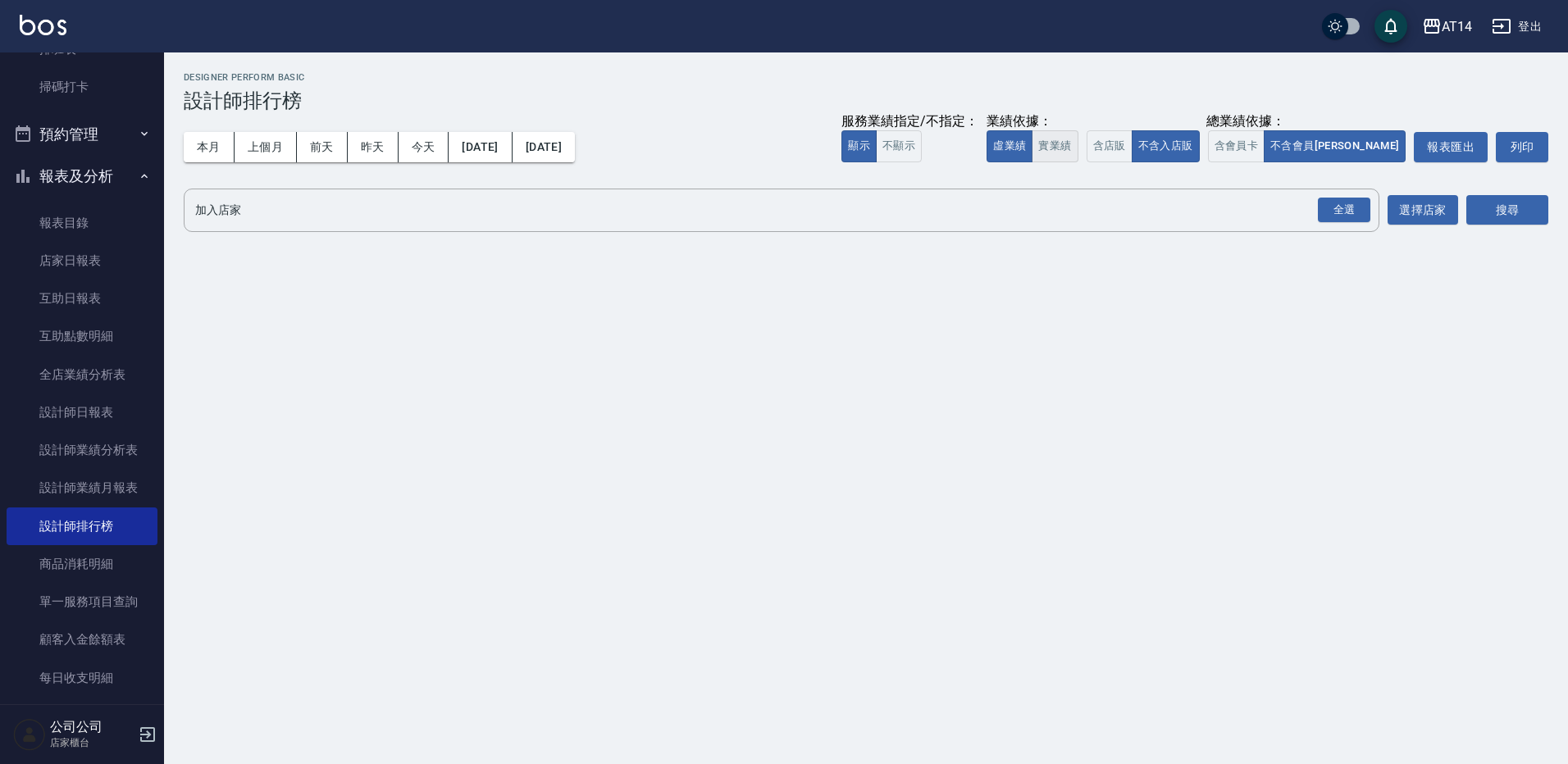
click at [1078, 151] on button "實業績" at bounding box center [1054, 146] width 46 height 32
click at [922, 154] on button "不顯示" at bounding box center [898, 146] width 46 height 32
drag, startPoint x: 932, startPoint y: 145, endPoint x: 986, endPoint y: 144, distance: 54.0
click at [877, 144] on button "顯示" at bounding box center [859, 146] width 35 height 32
click at [1033, 145] on button "虛業績" at bounding box center [1009, 146] width 46 height 32
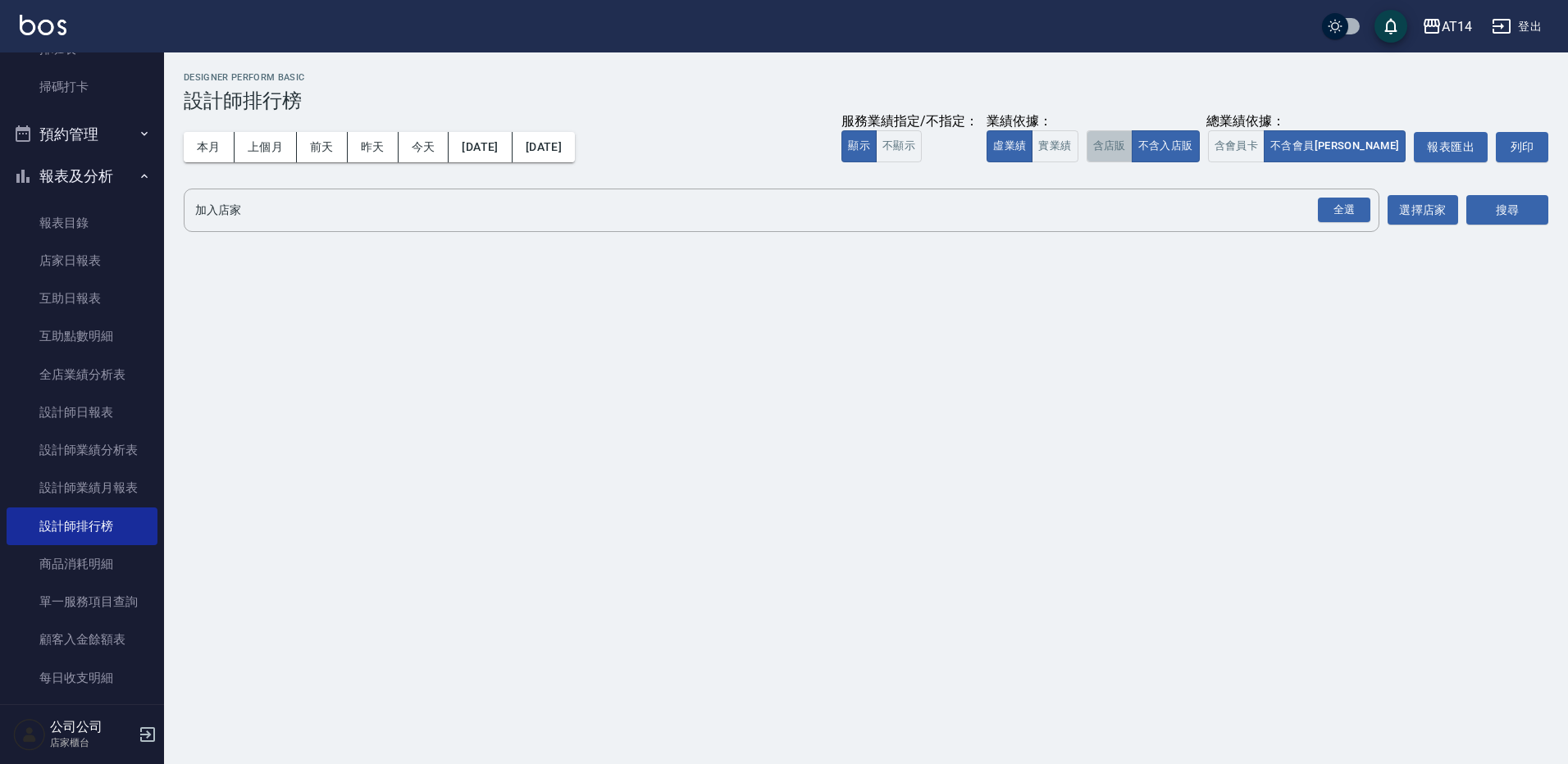
click at [1133, 136] on button "含店販" at bounding box center [1109, 146] width 46 height 32
click at [1266, 143] on button "含會員卡" at bounding box center [1236, 146] width 57 height 32
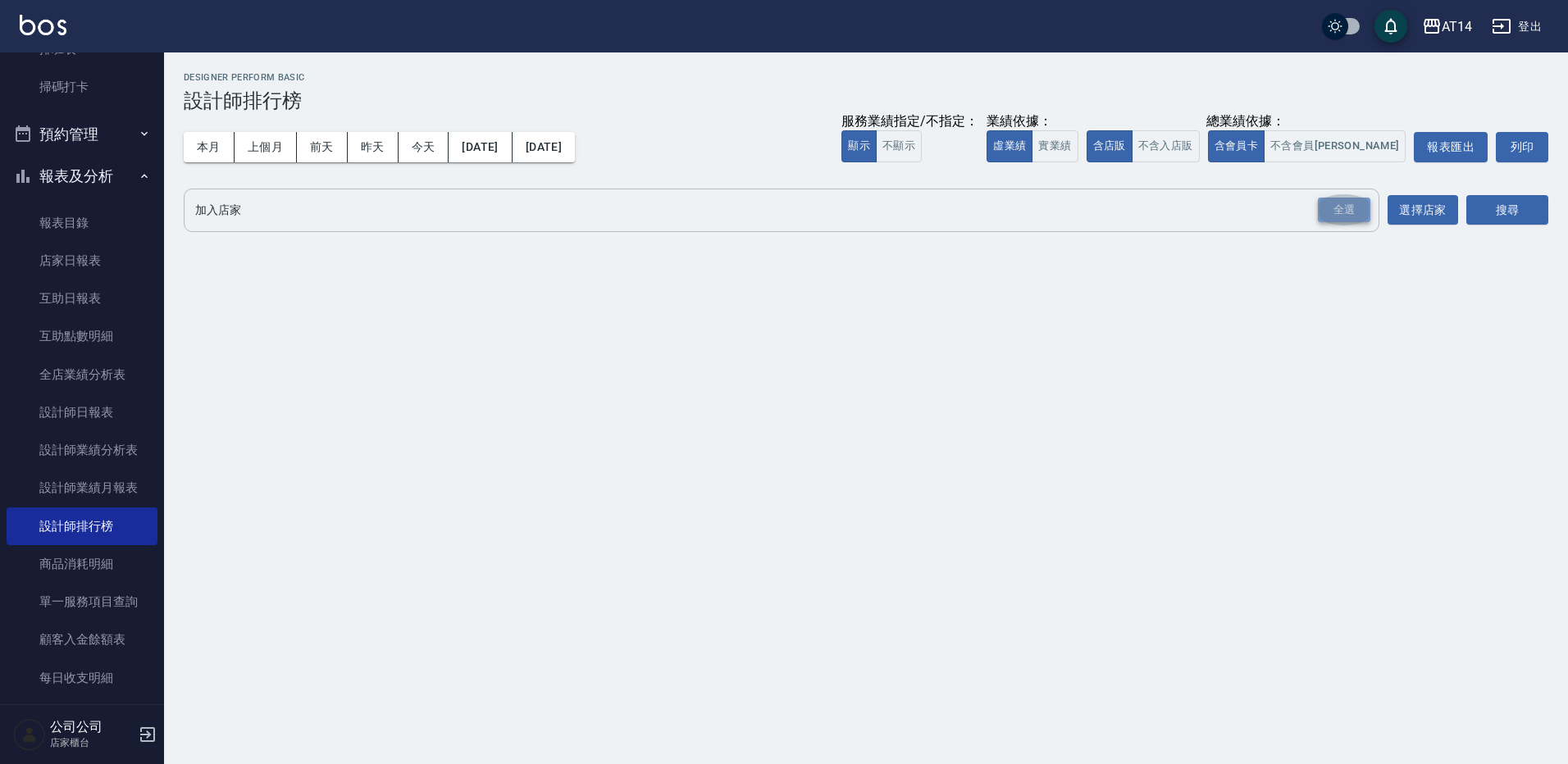
click at [1339, 209] on div "全選" at bounding box center [1344, 210] width 52 height 26
click at [1507, 208] on button "搜尋" at bounding box center [1507, 211] width 82 height 31
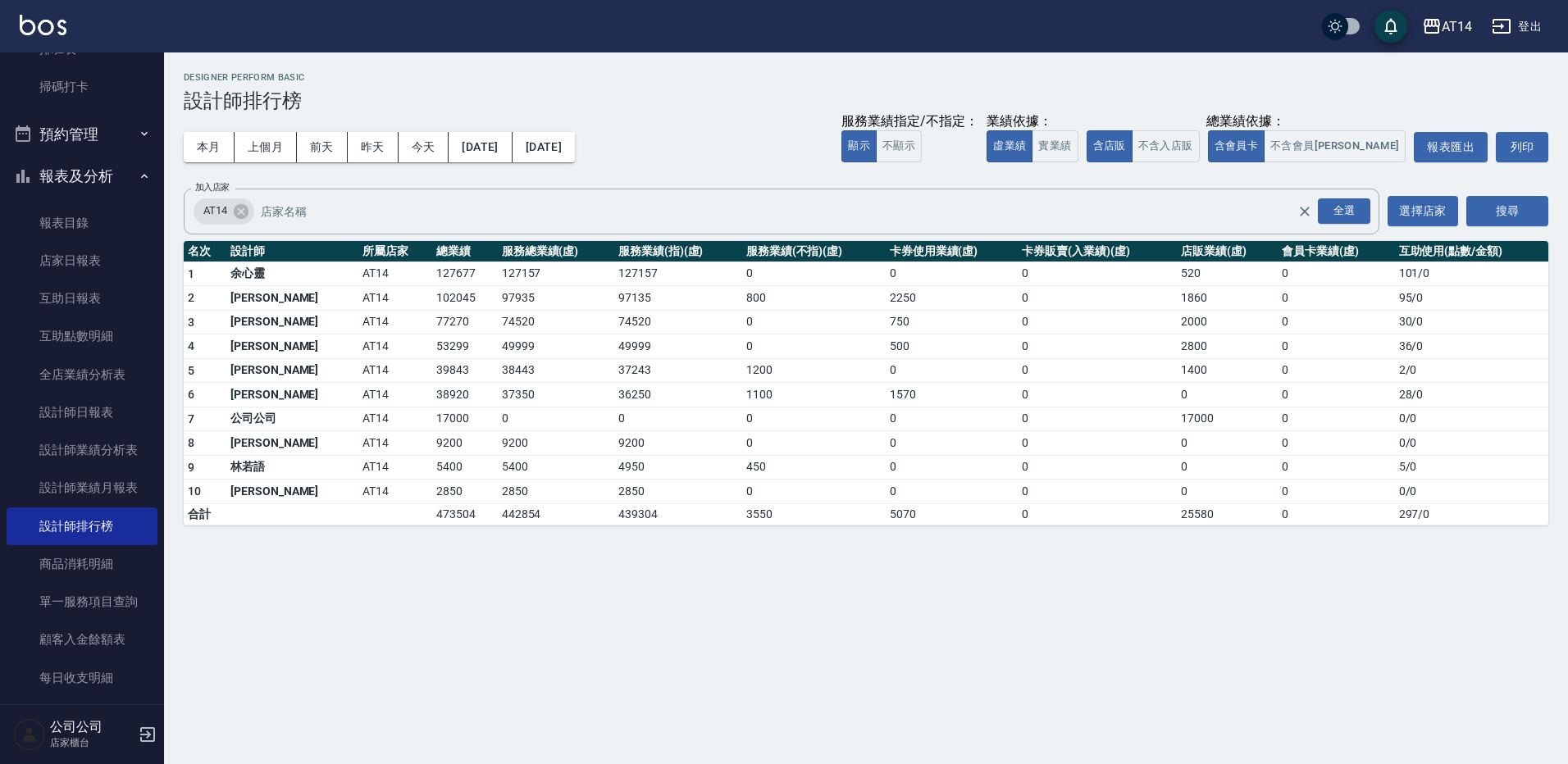
click at [377, 186] on div "AT14 [DATE] - [DATE] 設計師排行榜 列印時間： [DATE][PHONE_NUMBER]:38 Designer Perform Basi…" at bounding box center [866, 298] width 1404 height 492
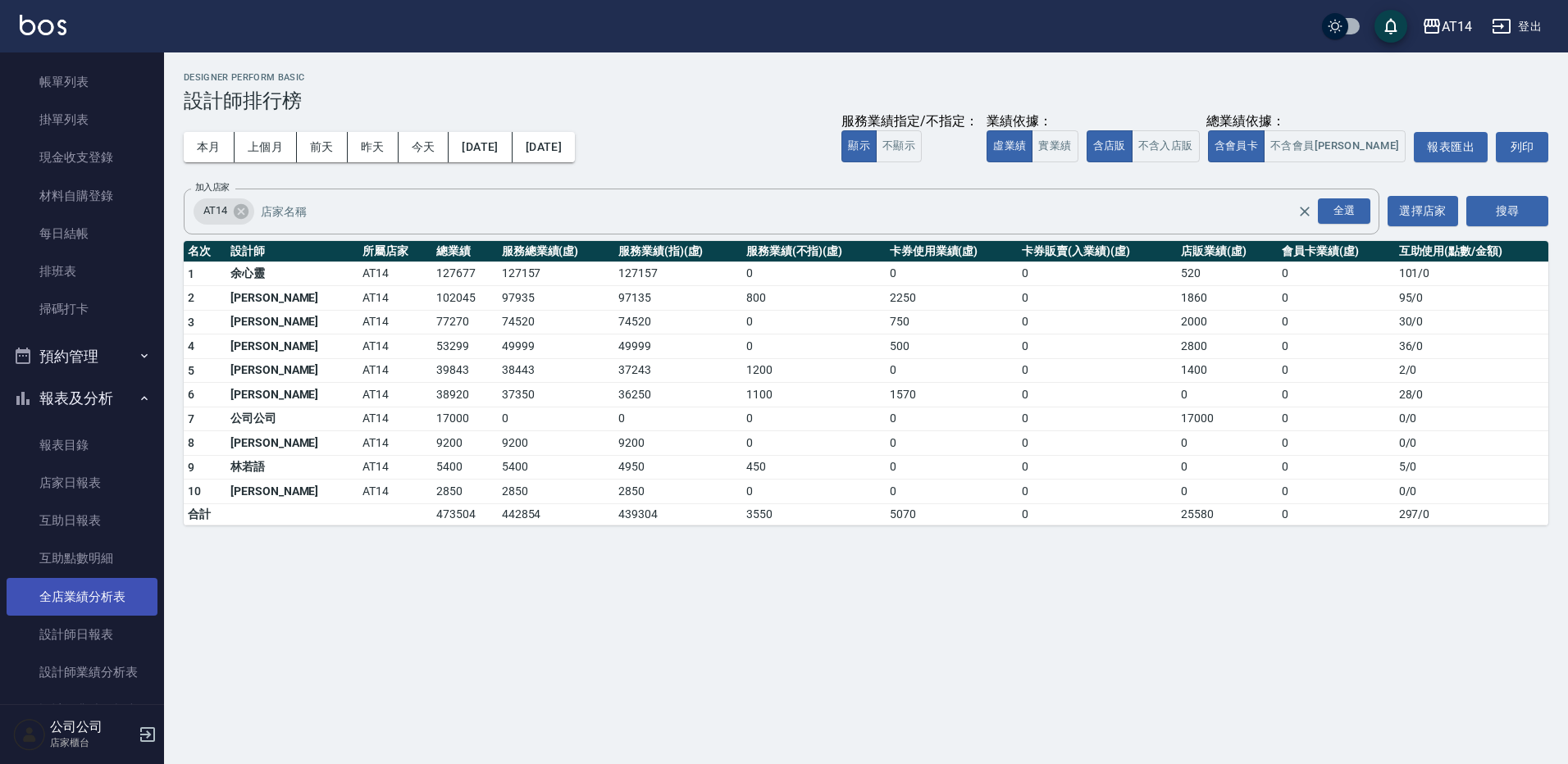
scroll to position [59, 0]
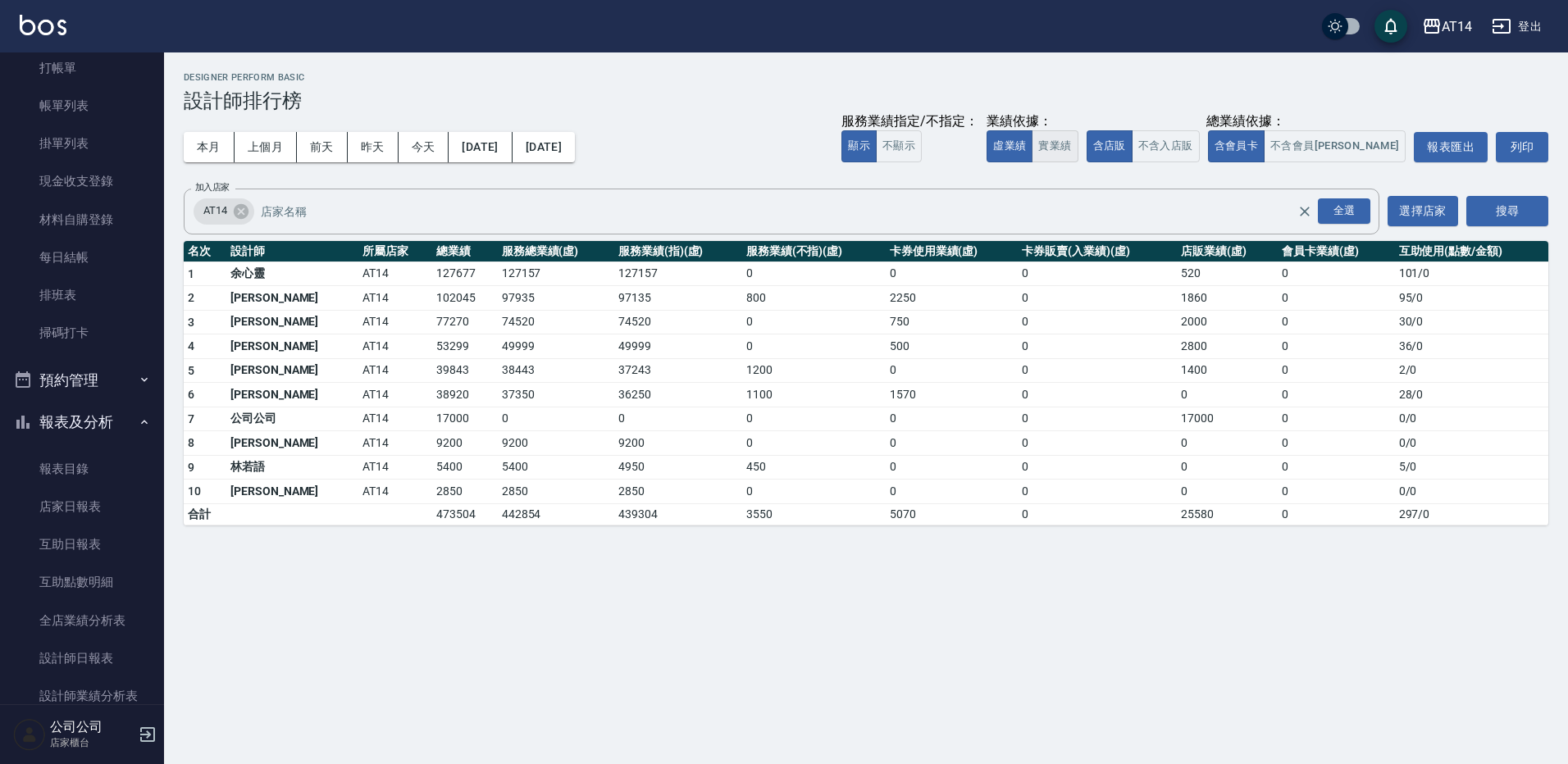
click at [1078, 146] on button "實業績" at bounding box center [1054, 146] width 46 height 32
